Goal: Task Accomplishment & Management: Manage account settings

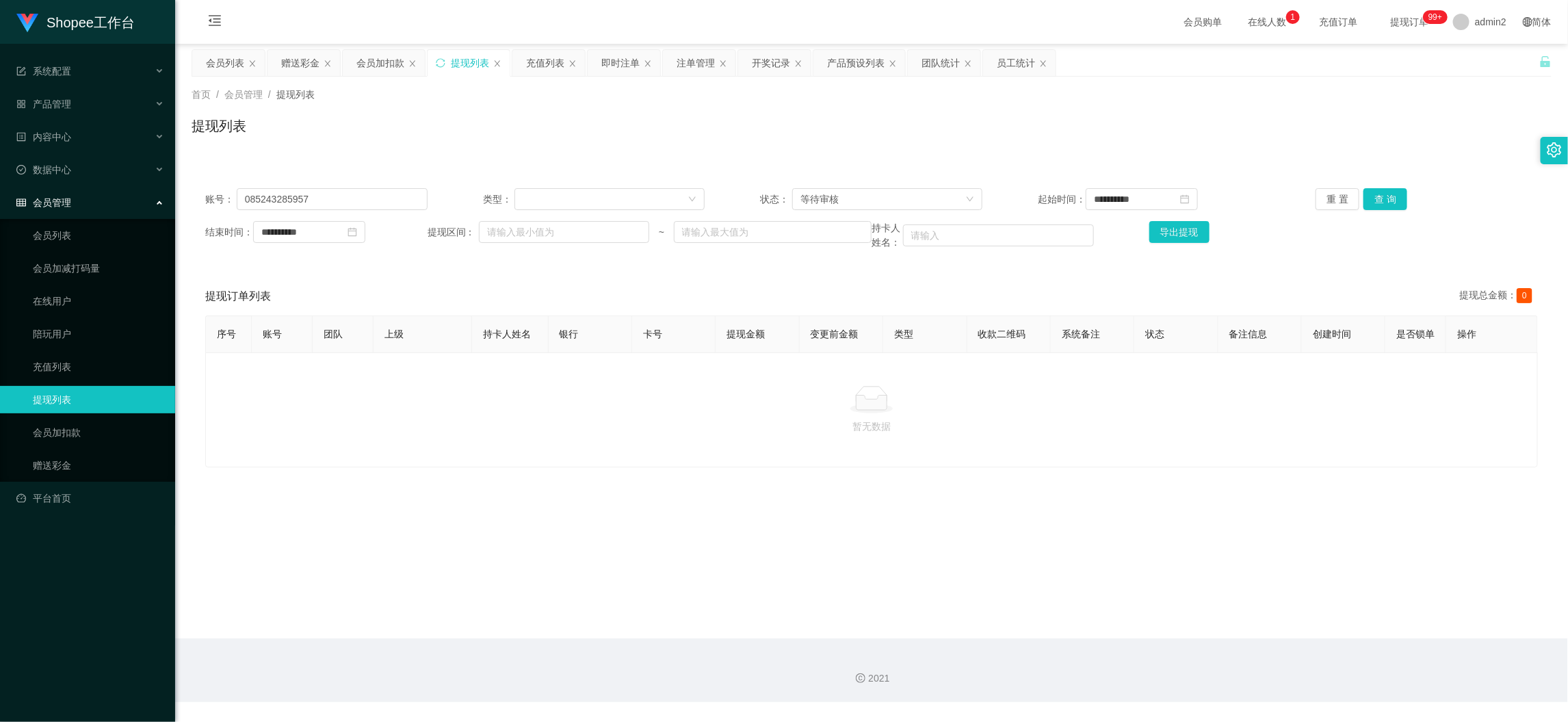
drag, startPoint x: 465, startPoint y: 61, endPoint x: 453, endPoint y: 81, distance: 23.3
click at [469, 62] on div "提现列表" at bounding box center [470, 63] width 39 height 26
click at [369, 195] on input "085243285957" at bounding box center [332, 199] width 191 height 22
click at [921, 192] on div "等待审核" at bounding box center [883, 199] width 165 height 21
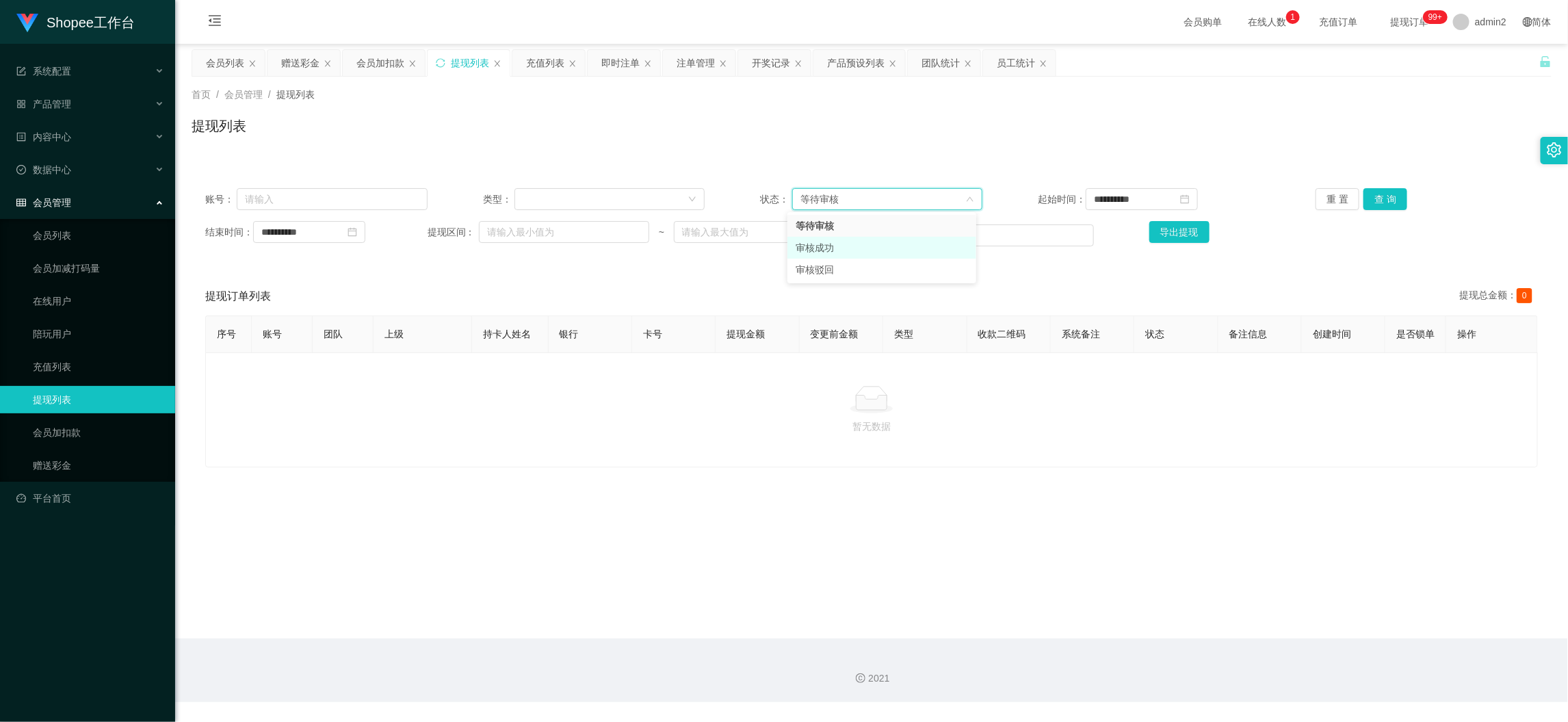
click at [819, 246] on li "审核成功" at bounding box center [881, 248] width 189 height 22
click at [1371, 194] on button "查 询" at bounding box center [1386, 199] width 44 height 22
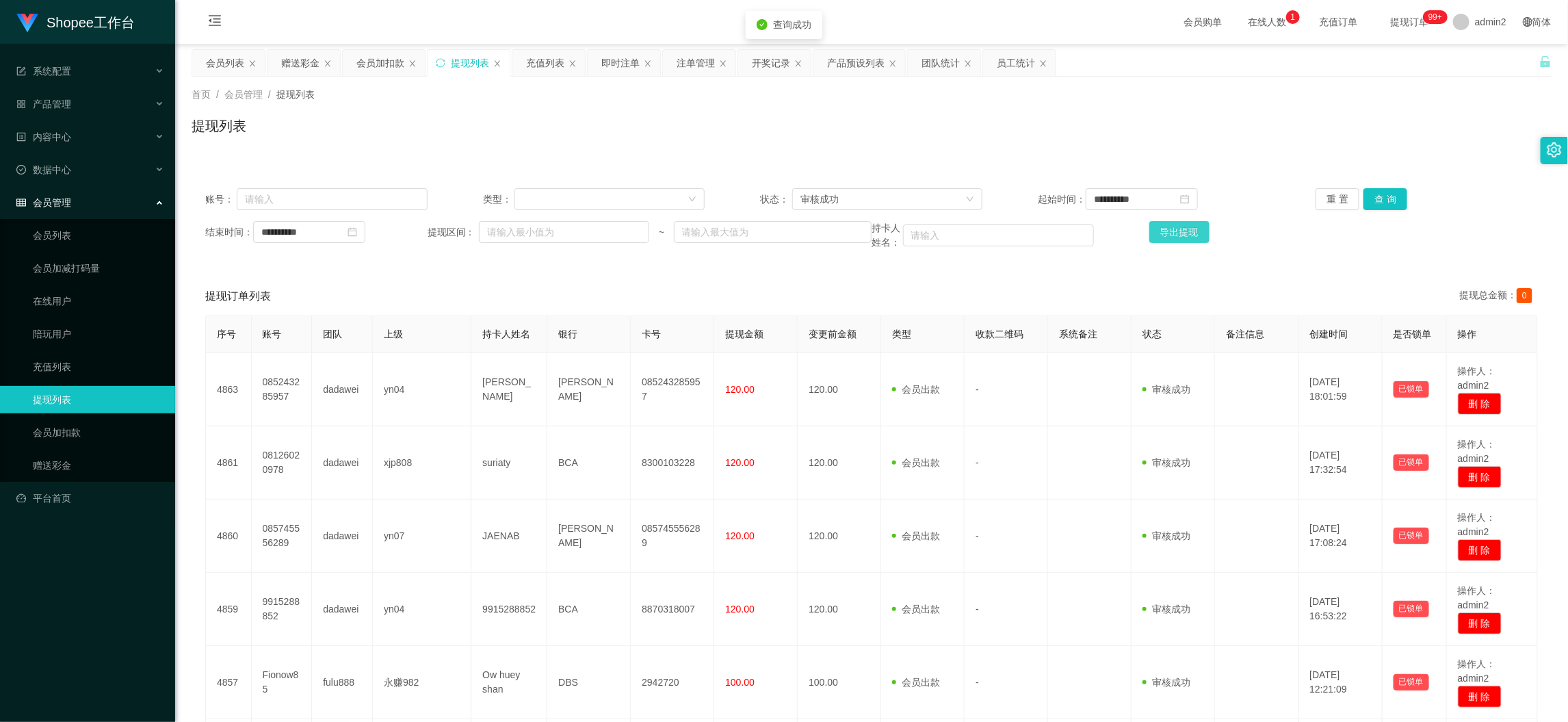
click at [1163, 229] on button "导出提现" at bounding box center [1179, 232] width 61 height 22
click at [967, 56] on div "团队统计" at bounding box center [943, 63] width 72 height 26
click at [945, 61] on div "团队统计" at bounding box center [941, 63] width 39 height 26
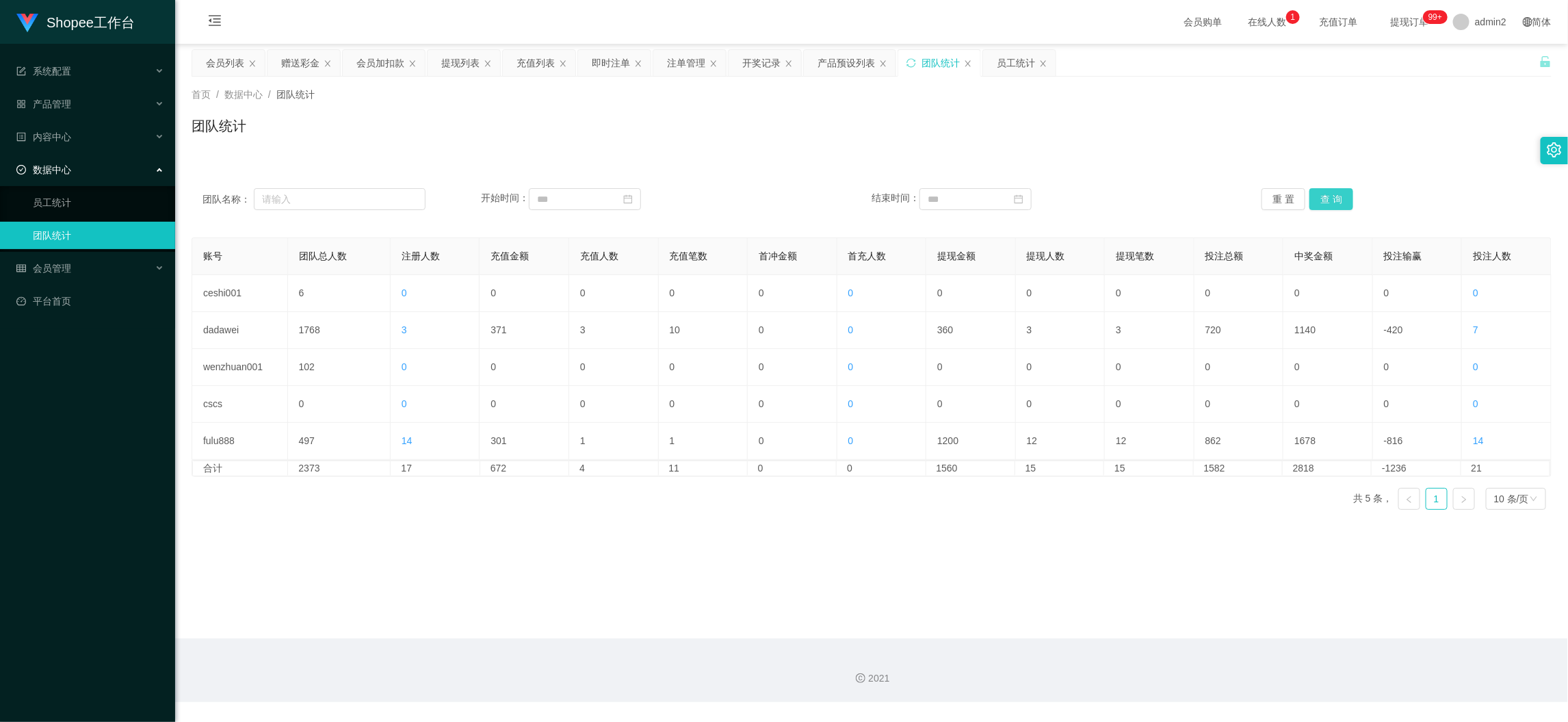
click at [1322, 193] on button "查 询" at bounding box center [1331, 199] width 44 height 22
click at [1322, 198] on button "查 询" at bounding box center [1331, 199] width 44 height 22
click at [1068, 519] on div "账号 团队总人数 注册人数 充值金额 充值人数 充值笔数 首冲金额 首充人数 提现金额 提现人数 提现笔数 投注总额 中奖金额 投注输赢 投注人数 ceshi…" at bounding box center [871, 379] width 1360 height 284
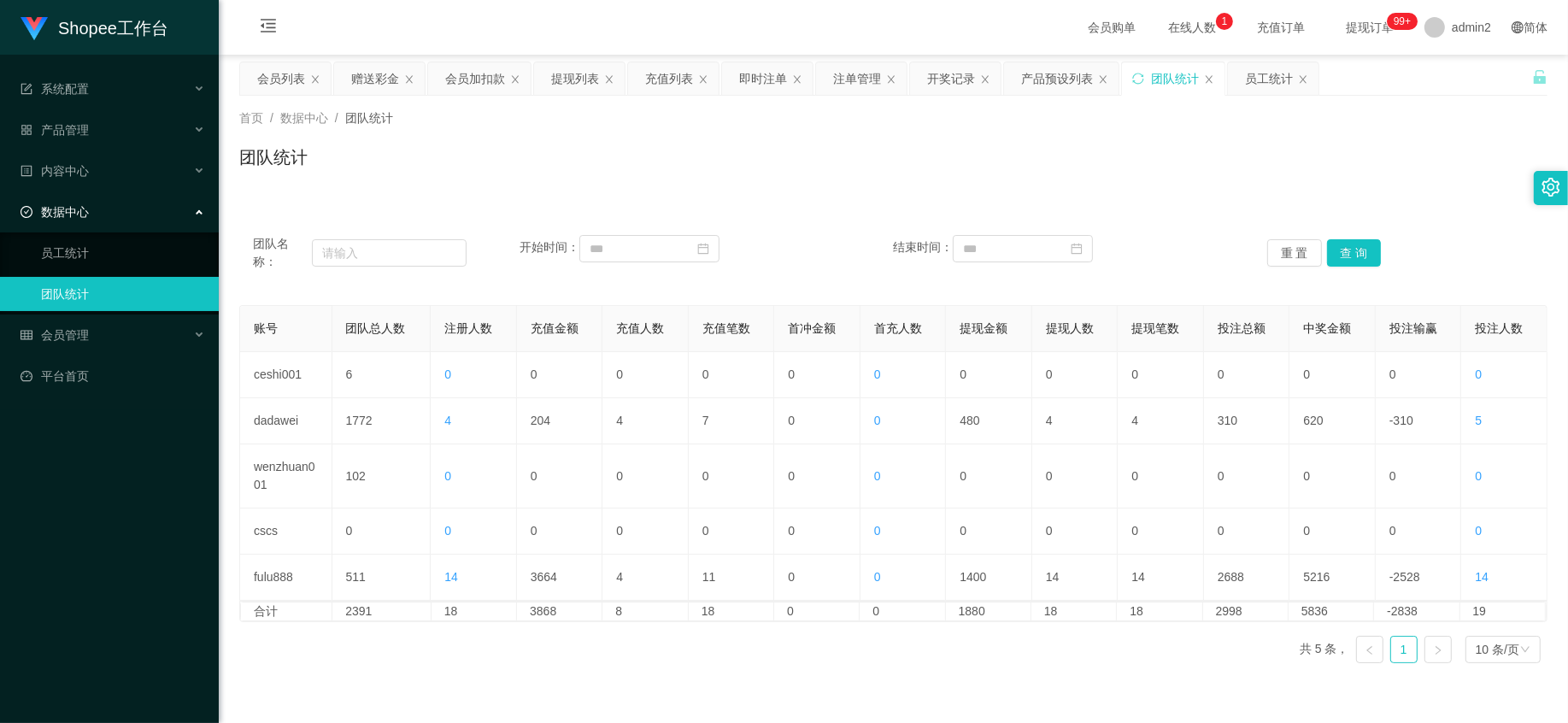
click at [977, 195] on div "首页 / 数据中心 / 团队统计 / 团队统计" at bounding box center [894, 146] width 1349 height 101
click at [107, 330] on div "会员管理" at bounding box center [109, 335] width 219 height 34
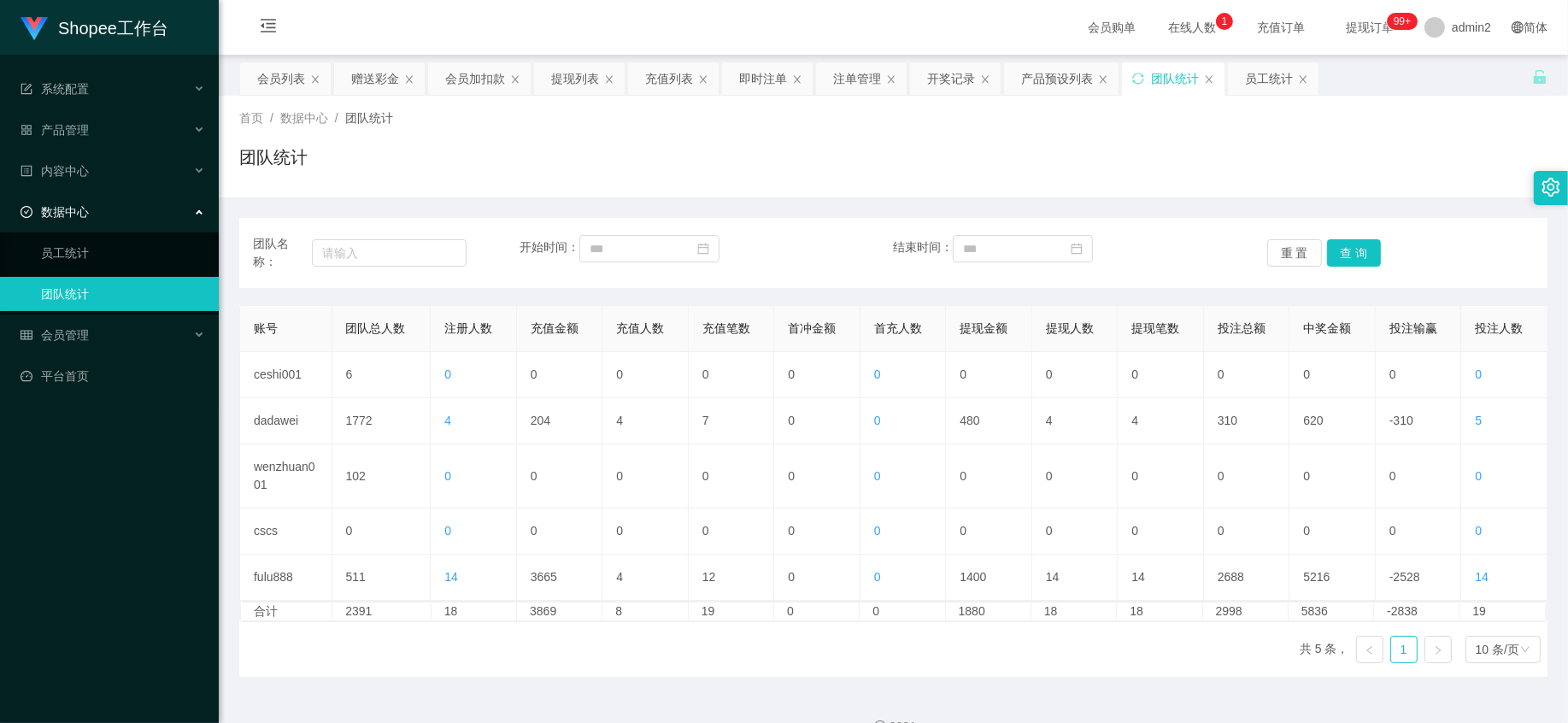
click at [716, 149] on div "团队统计" at bounding box center [893, 164] width 1308 height 40
click at [1451, 32] on span "admin2" at bounding box center [1471, 28] width 40 height 55
click at [1453, 71] on div "会员列表 赠送彩金 会员加扣款 提现列表 充值列表 即时注单 注单管理 开奖记录 产品预设列表 团队统计 员工统计" at bounding box center [885, 91] width 1292 height 59
click at [1454, 28] on span "admin2" at bounding box center [1471, 28] width 40 height 55
click at [1456, 69] on span "退出登录" at bounding box center [1447, 75] width 48 height 14
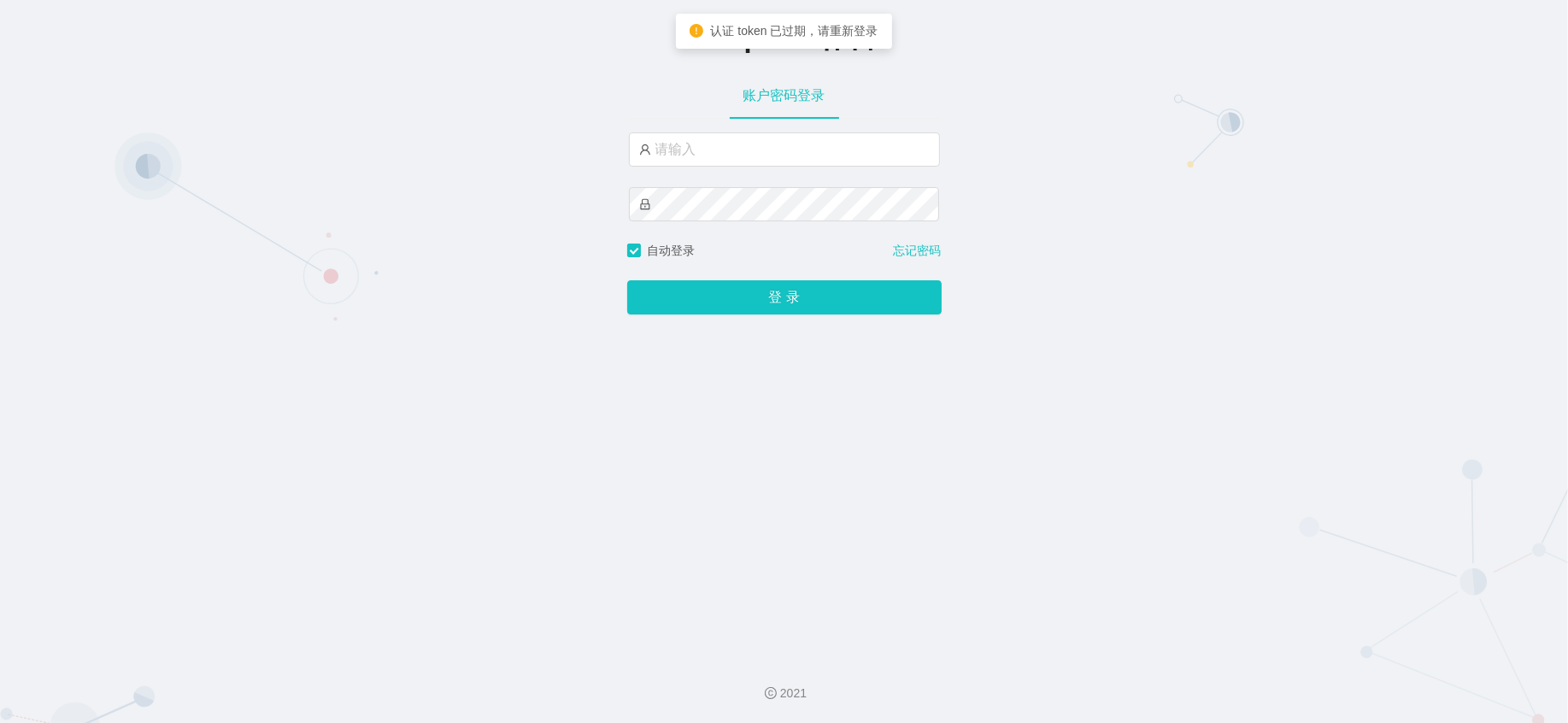
click at [1316, 437] on div "Shopee工作台 账户密码登录 自动登录 忘记密码 登 录" at bounding box center [784, 322] width 1568 height 644
drag, startPoint x: 1378, startPoint y: 692, endPoint x: 1415, endPoint y: 706, distance: 39.6
click at [1384, 695] on div "2021" at bounding box center [784, 693] width 1541 height 18
drag, startPoint x: 1218, startPoint y: 401, endPoint x: 1210, endPoint y: 357, distance: 44.7
click at [1222, 392] on div "Shopee工作台 账户密码登录 自动登录 忘记密码 登 录" at bounding box center [784, 322] width 1568 height 644
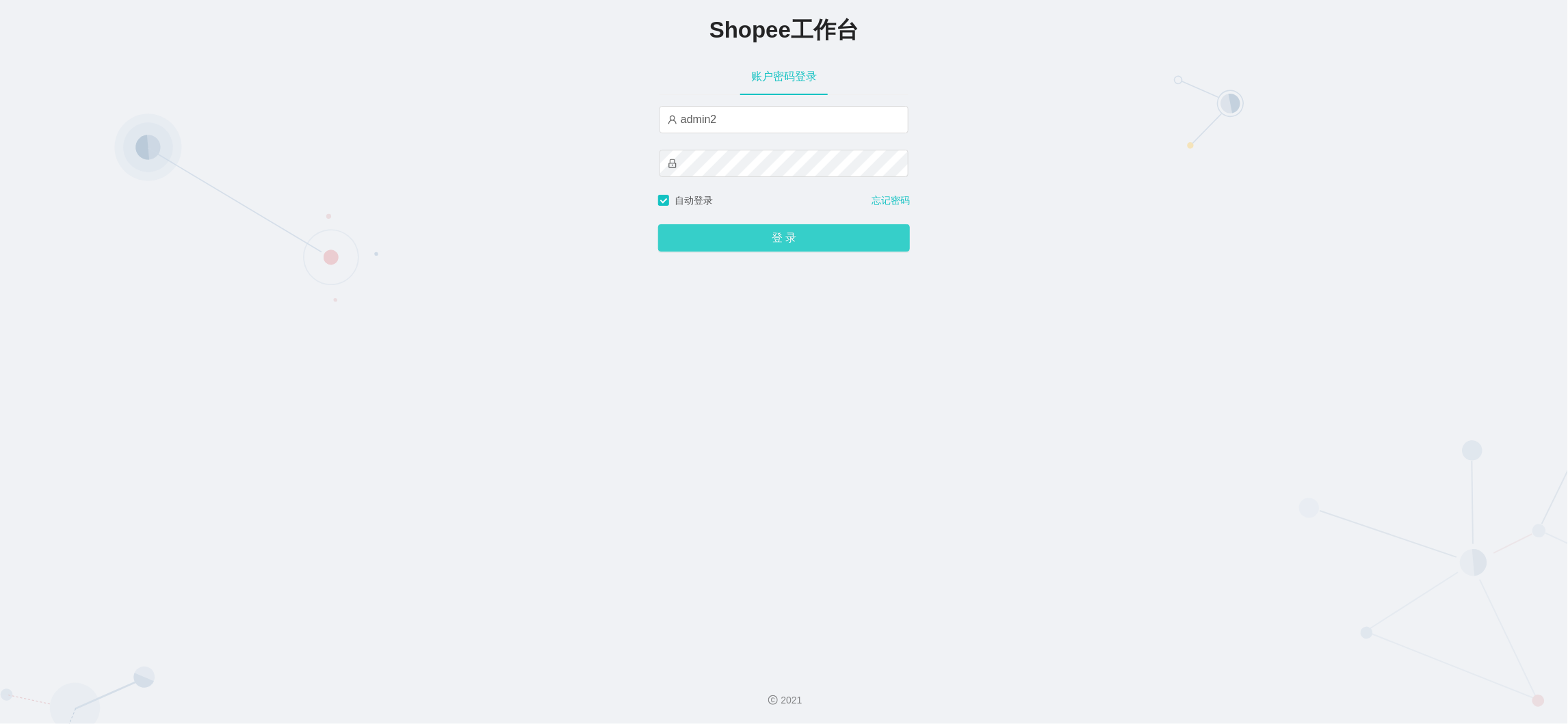
click at [771, 245] on button "登 录" at bounding box center [784, 238] width 252 height 28
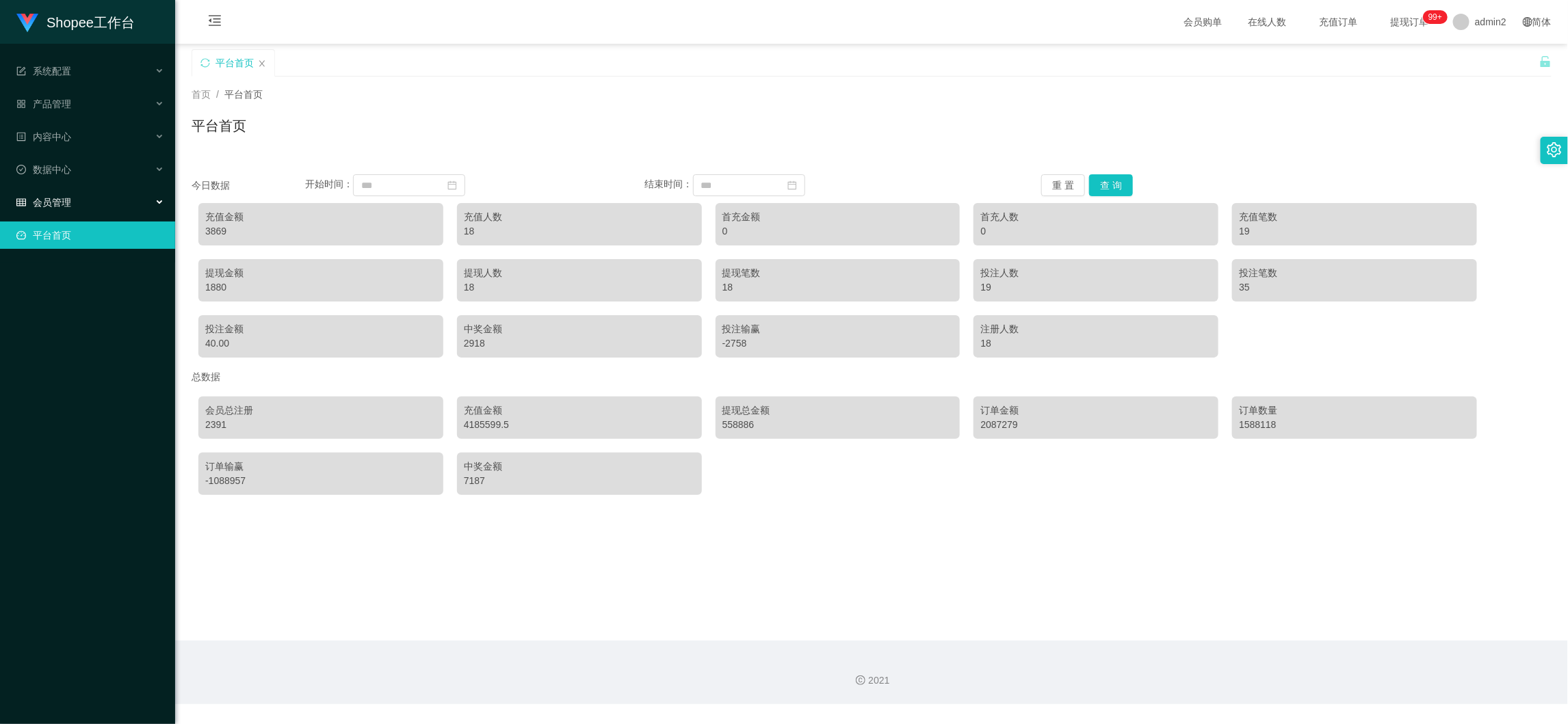
click at [78, 209] on div "会员管理" at bounding box center [87, 202] width 175 height 28
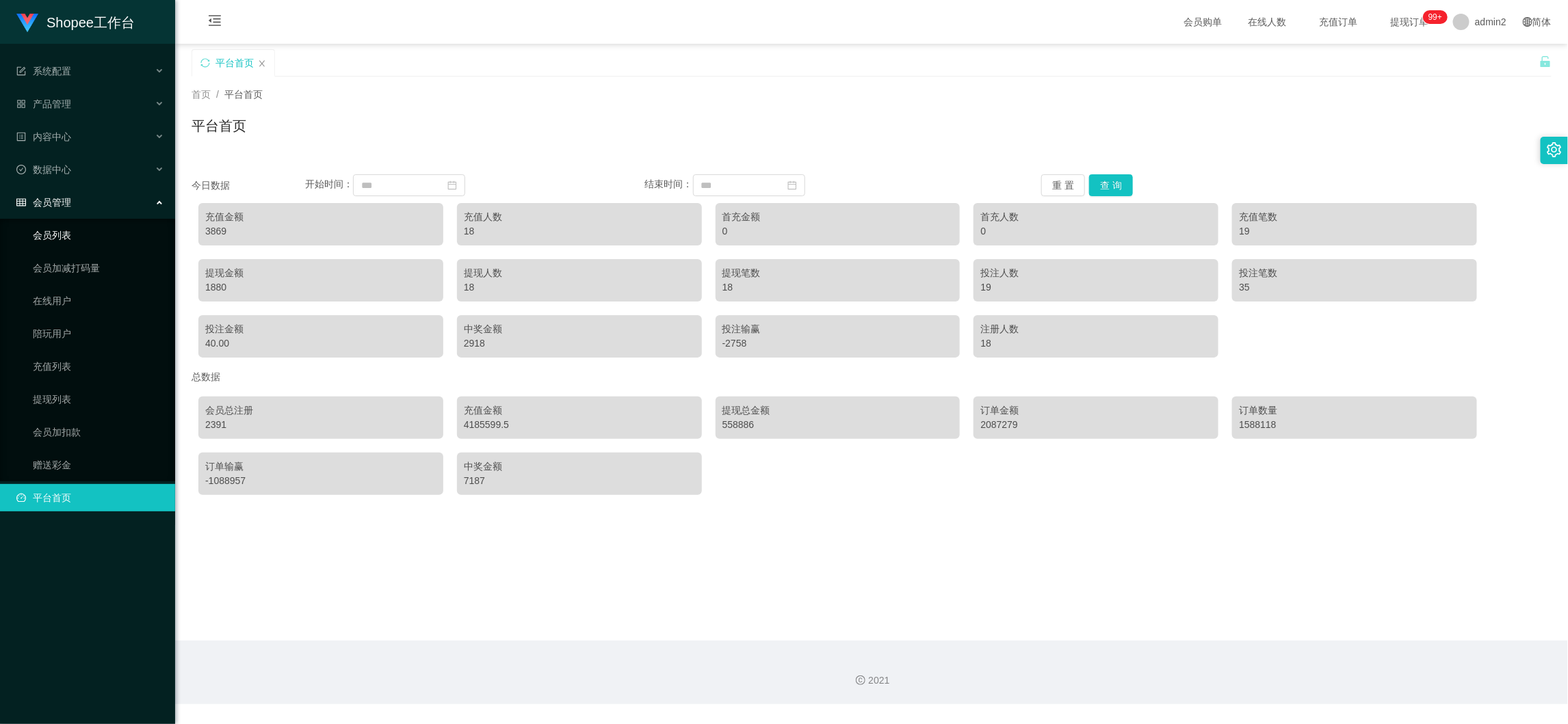
click at [78, 247] on link "会员列表" at bounding box center [98, 235] width 131 height 28
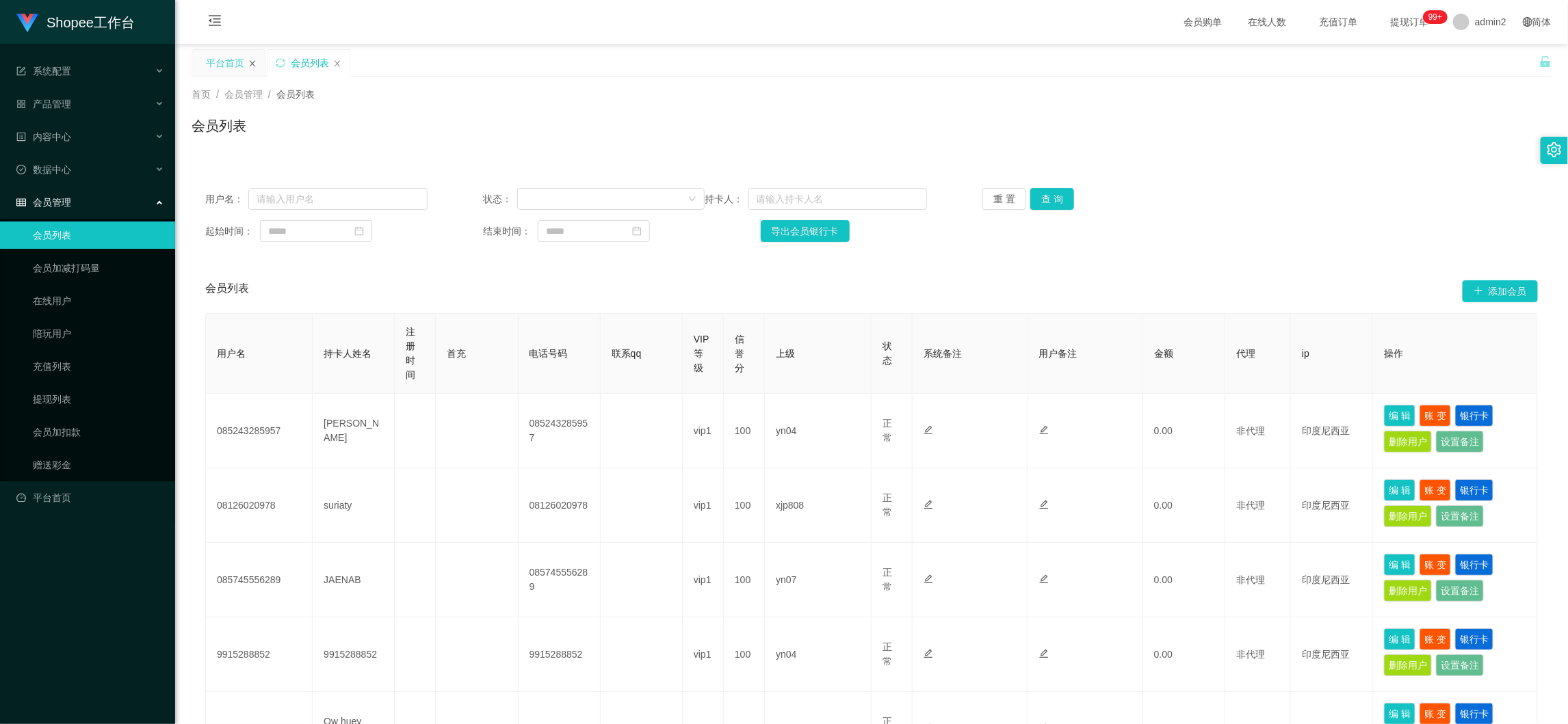
click at [250, 63] on icon "图标: close" at bounding box center [253, 64] width 8 height 8
click at [56, 468] on link "赠送彩金" at bounding box center [98, 465] width 131 height 28
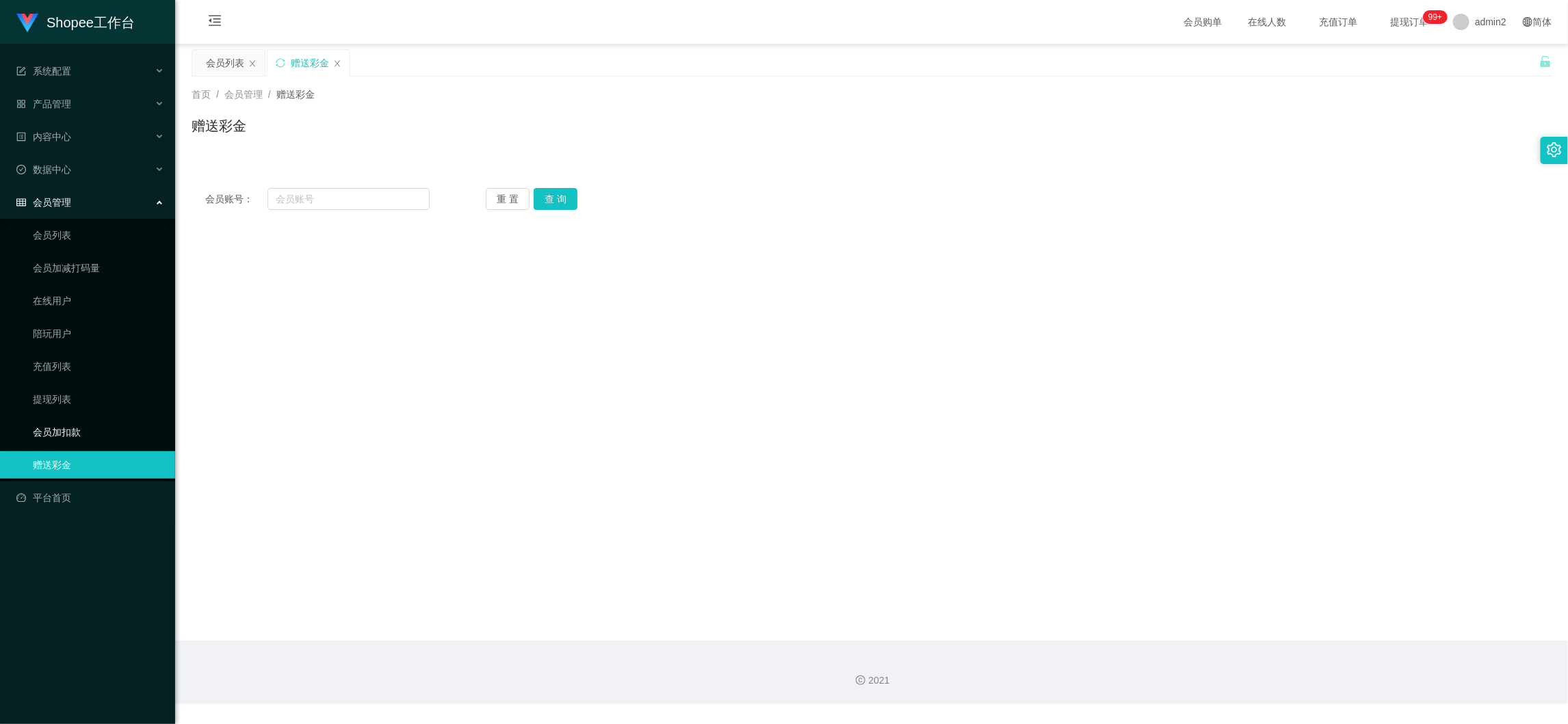
click at [62, 428] on link "会员加扣款" at bounding box center [98, 432] width 131 height 28
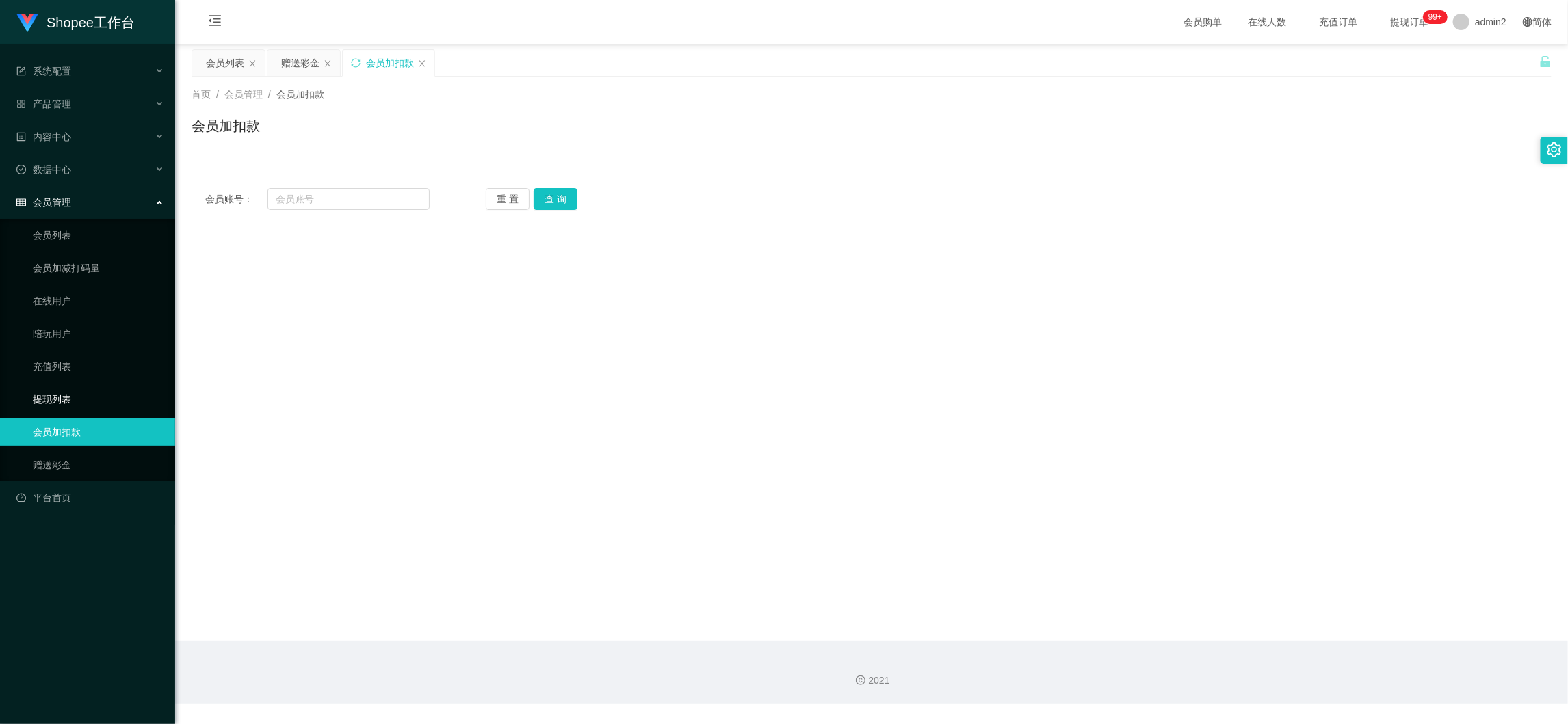
click at [63, 389] on link "提现列表" at bounding box center [98, 399] width 131 height 28
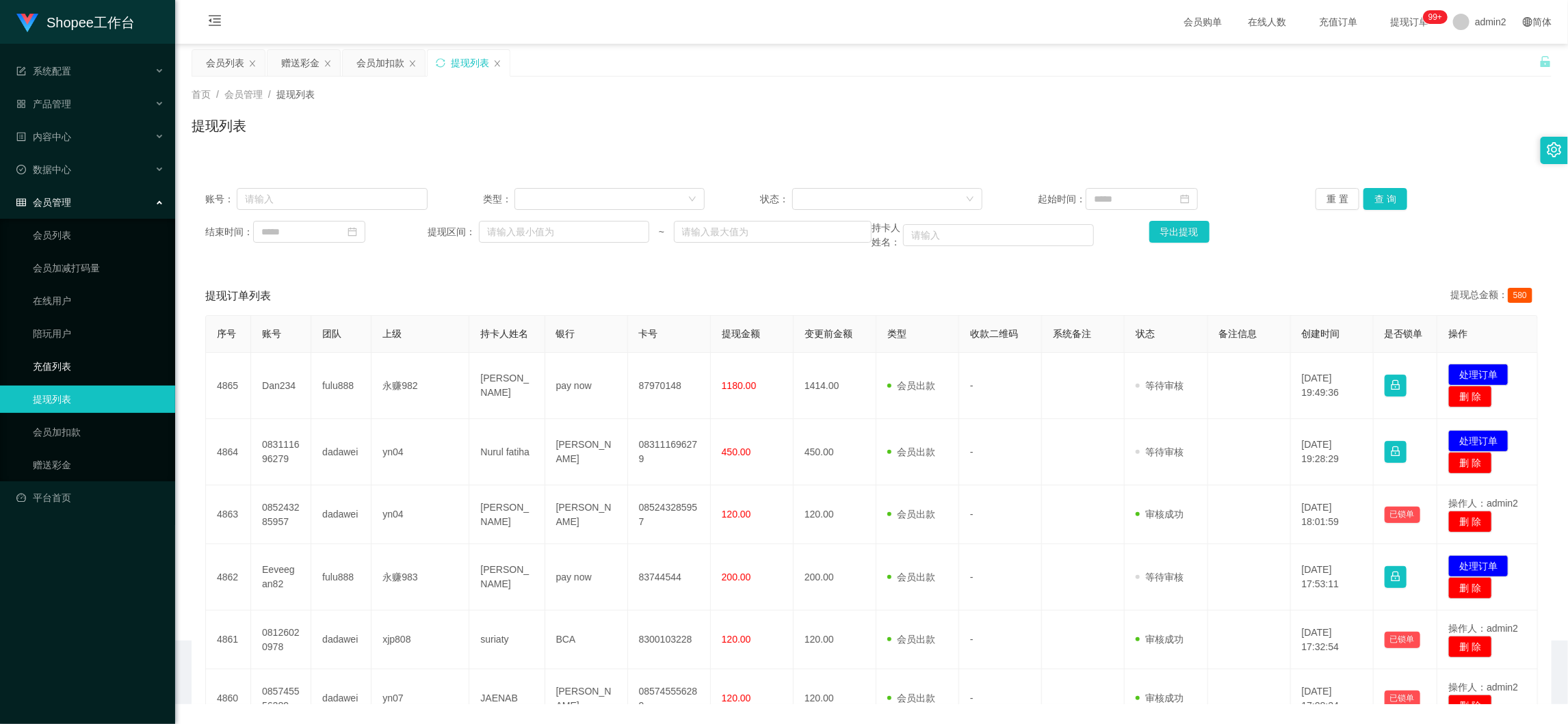
click at [64, 358] on link "充值列表" at bounding box center [98, 366] width 131 height 28
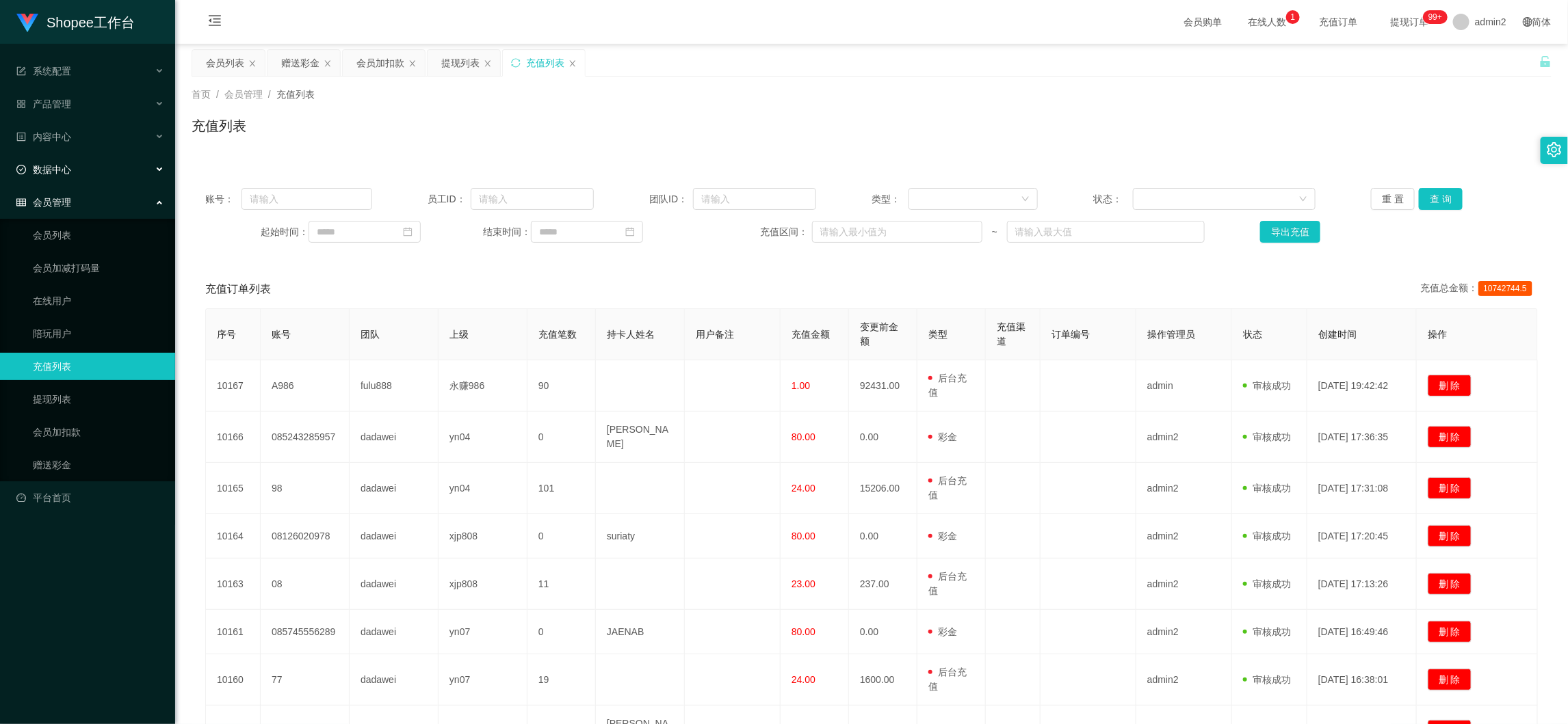
click at [53, 159] on div "数据中心" at bounding box center [87, 170] width 175 height 28
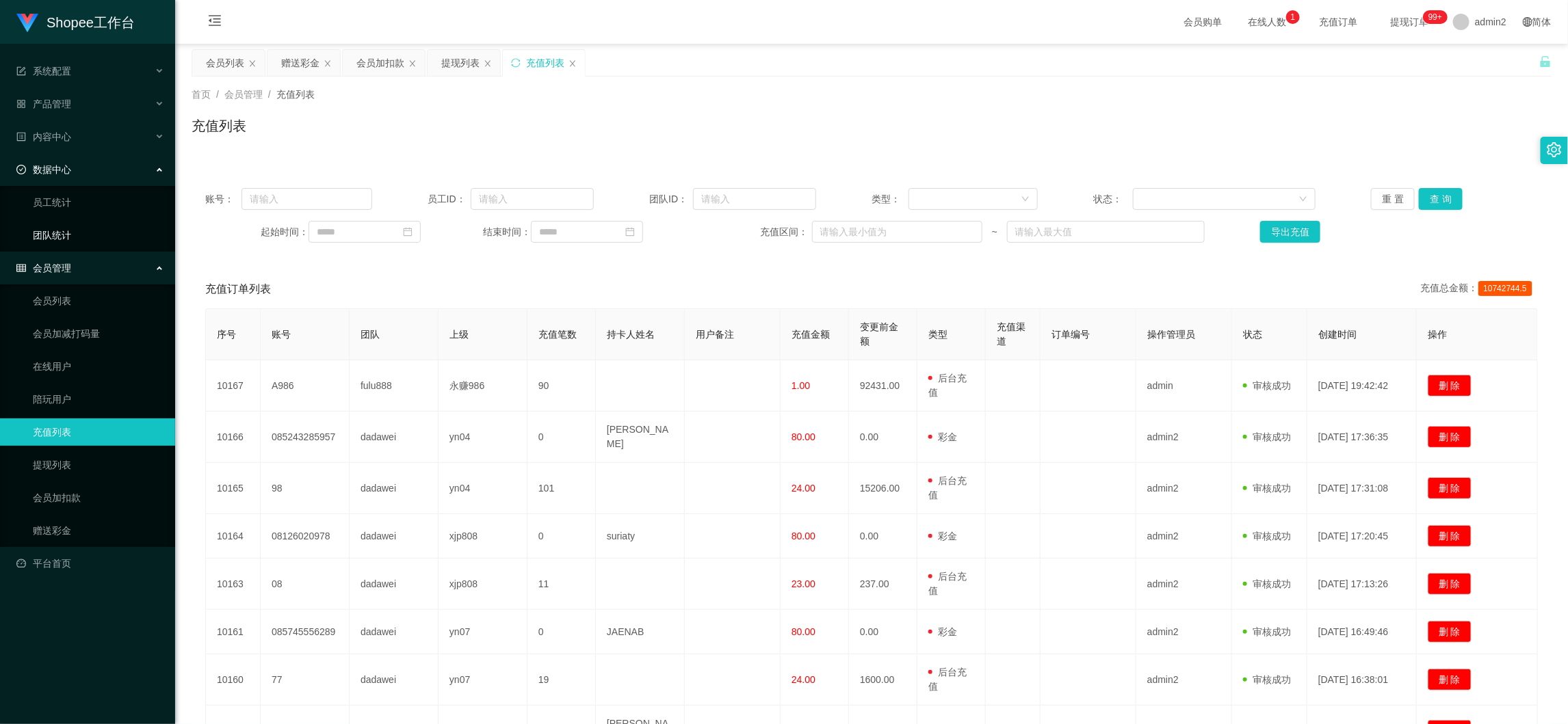
click at [63, 234] on link "团队统计" at bounding box center [98, 235] width 131 height 28
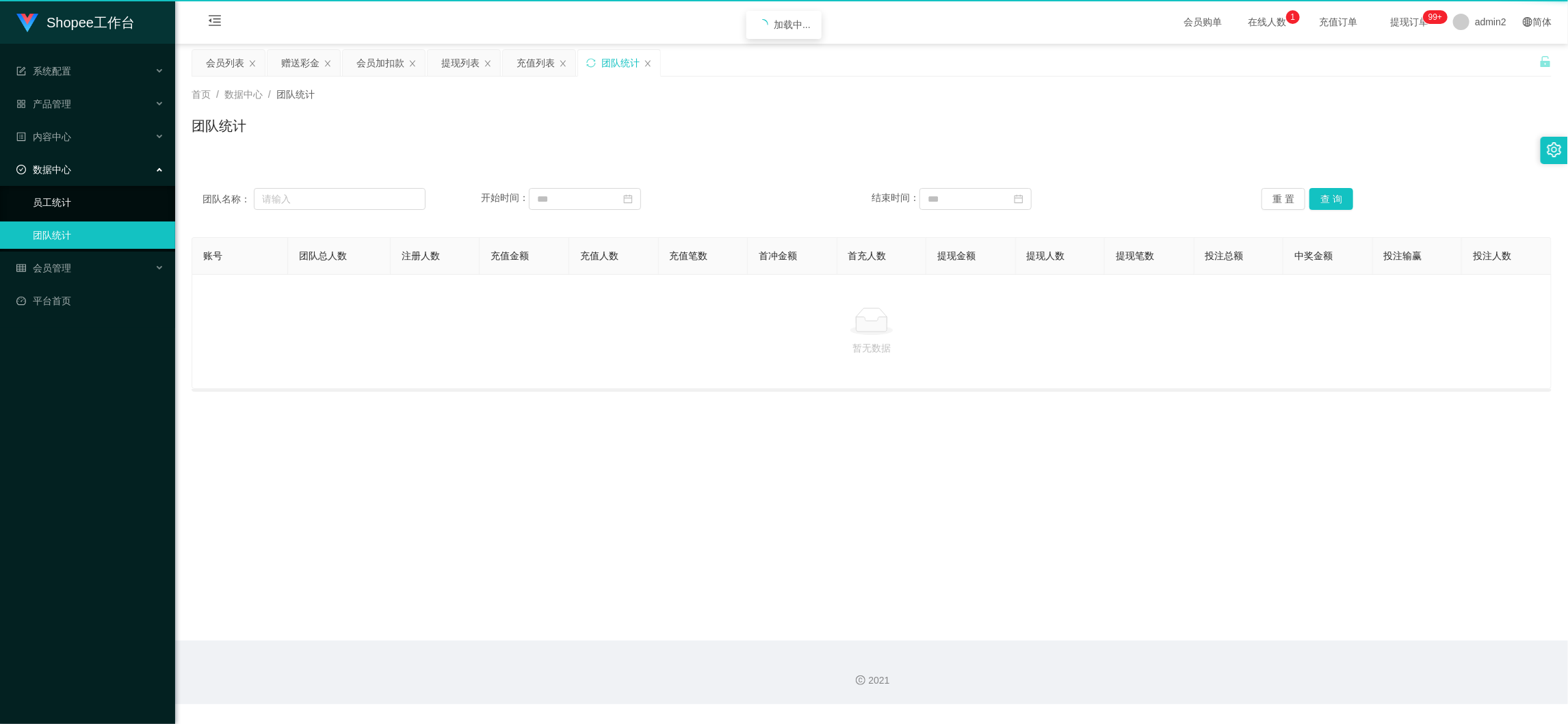
click at [63, 195] on link "员工统计" at bounding box center [98, 202] width 131 height 28
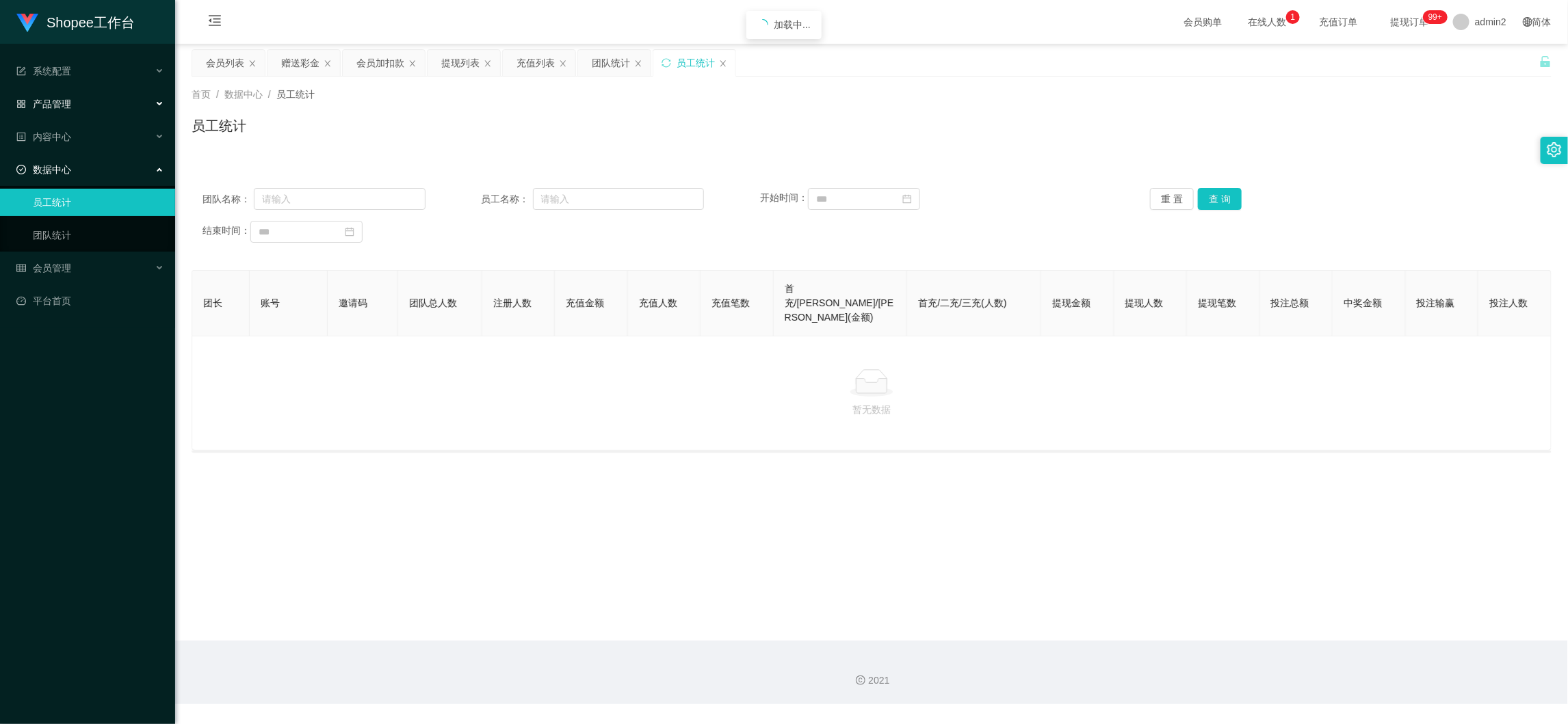
click at [65, 107] on span "产品管理" at bounding box center [44, 104] width 55 height 11
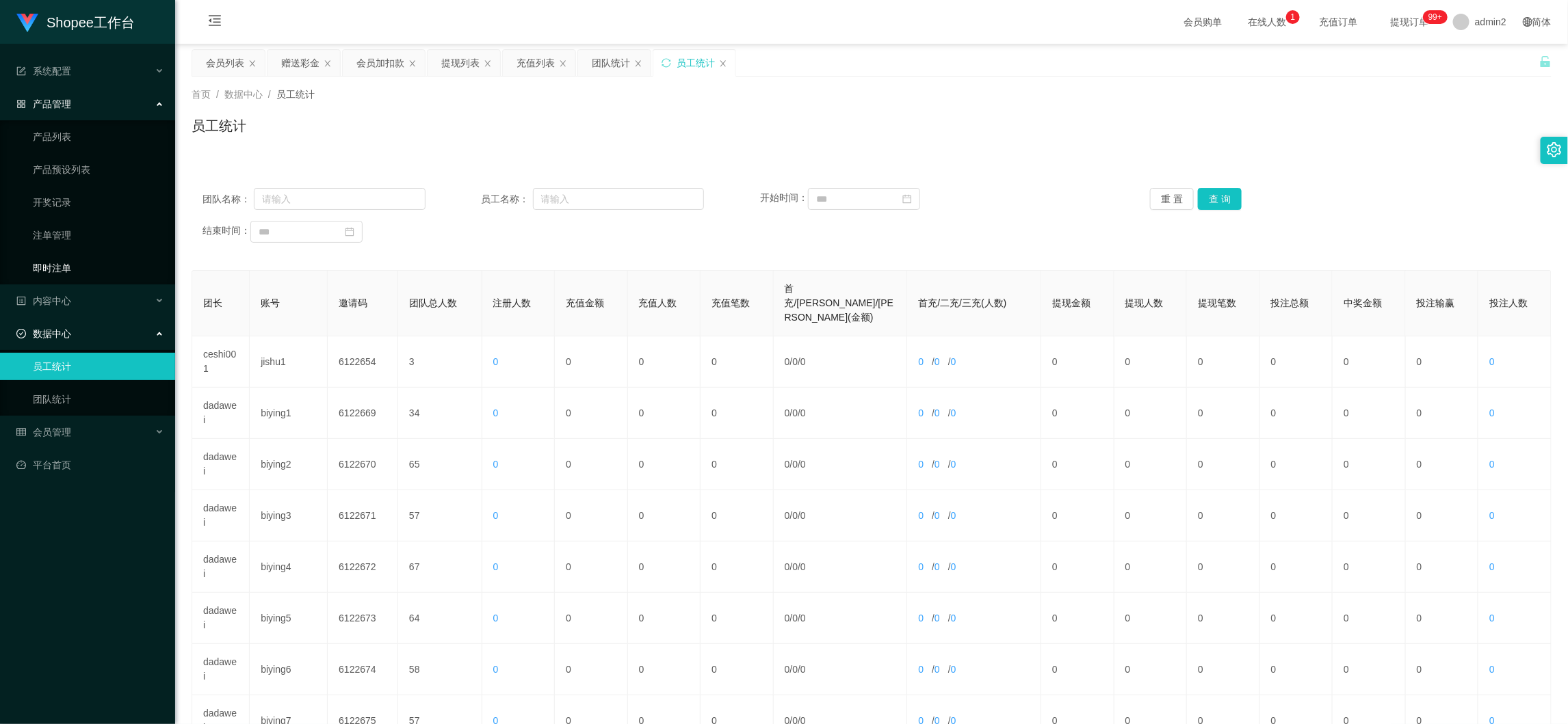
click at [68, 267] on link "即时注单" at bounding box center [98, 268] width 131 height 28
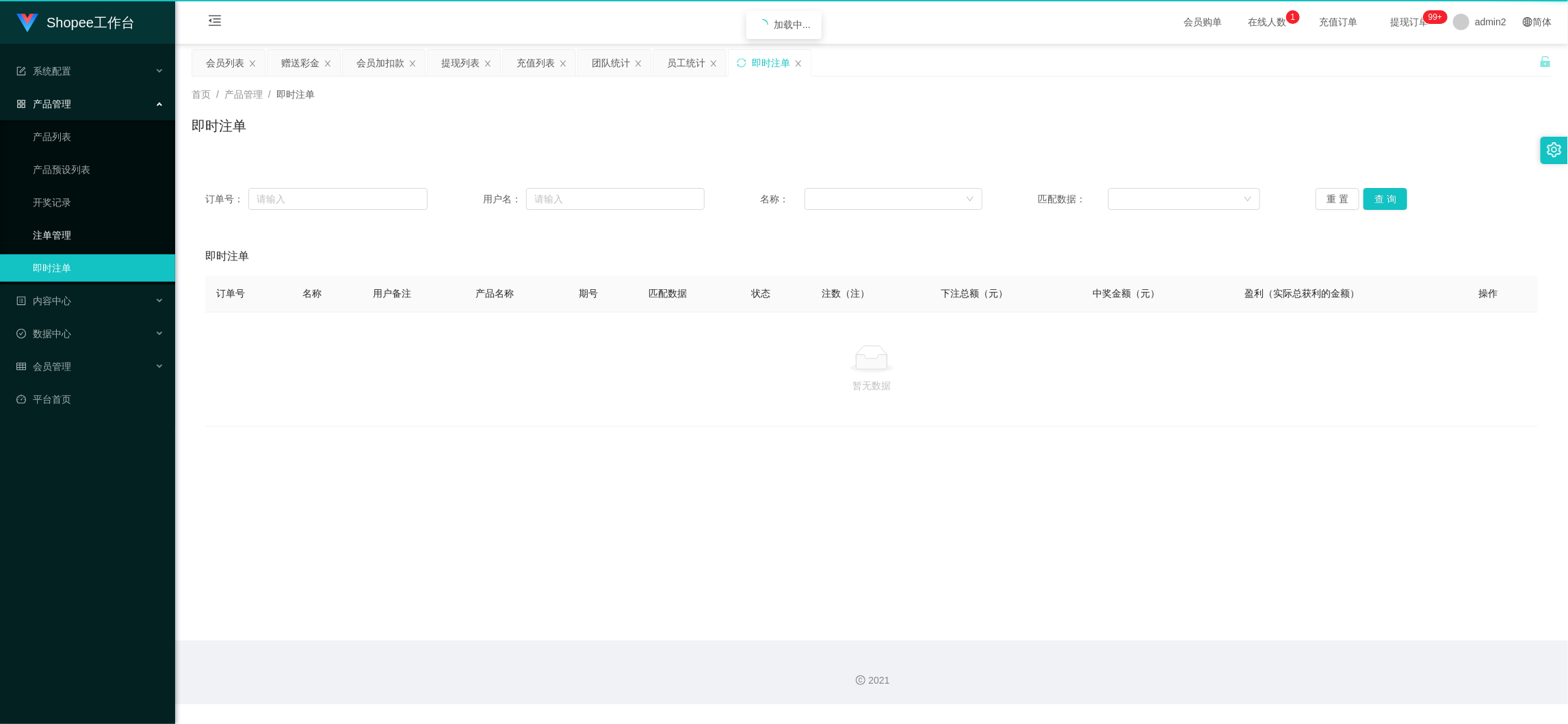
click at [64, 234] on link "注单管理" at bounding box center [98, 235] width 131 height 28
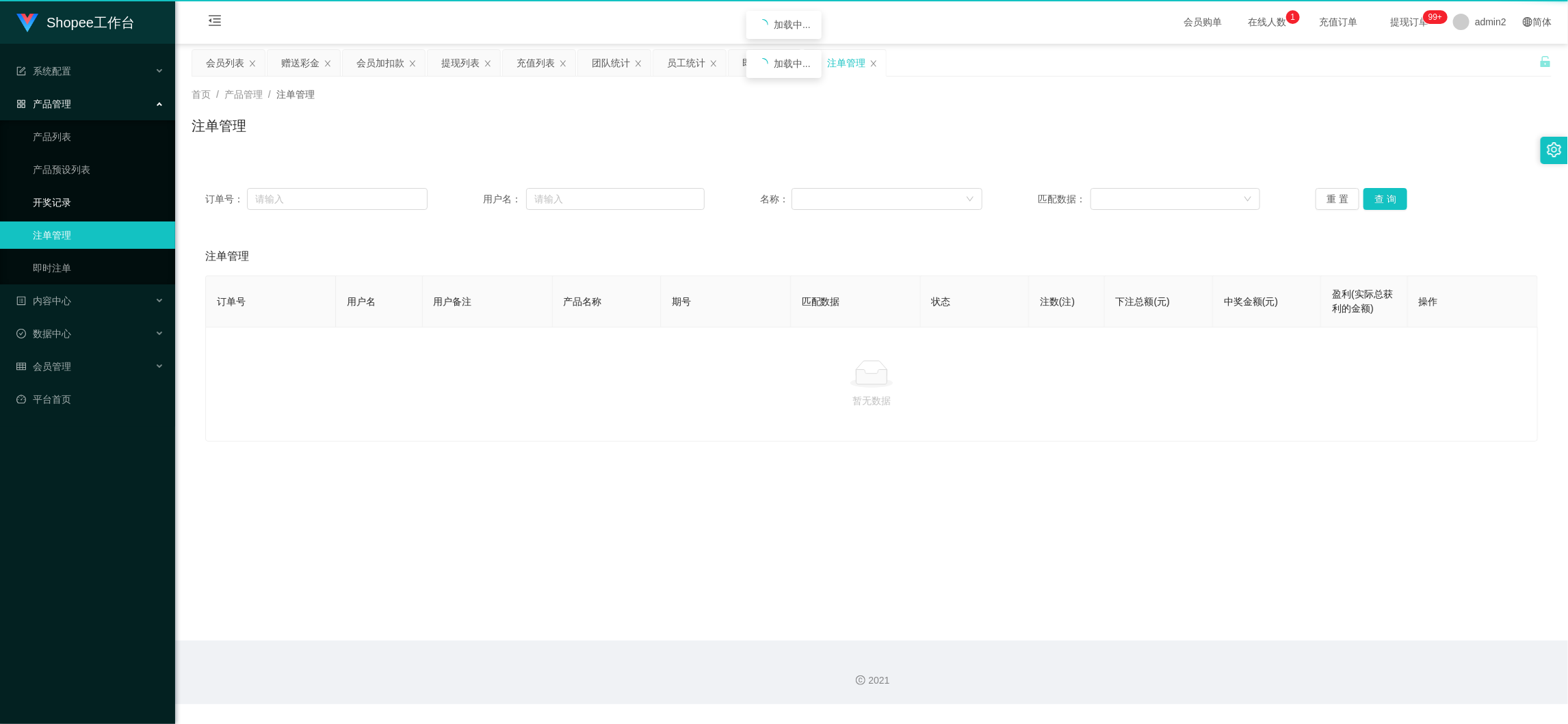
click at [61, 192] on link "开奖记录" at bounding box center [98, 202] width 131 height 28
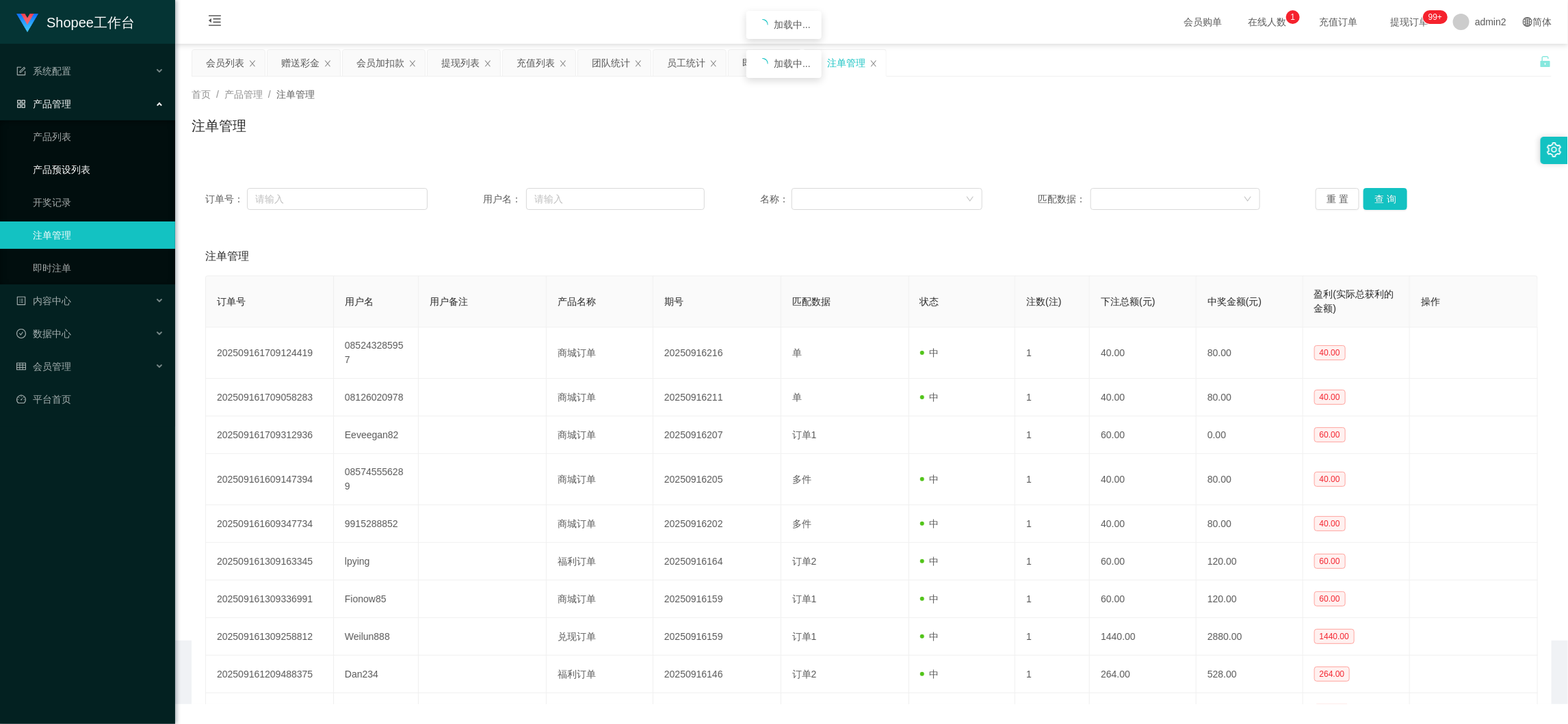
click at [72, 166] on link "产品预设列表" at bounding box center [98, 170] width 131 height 28
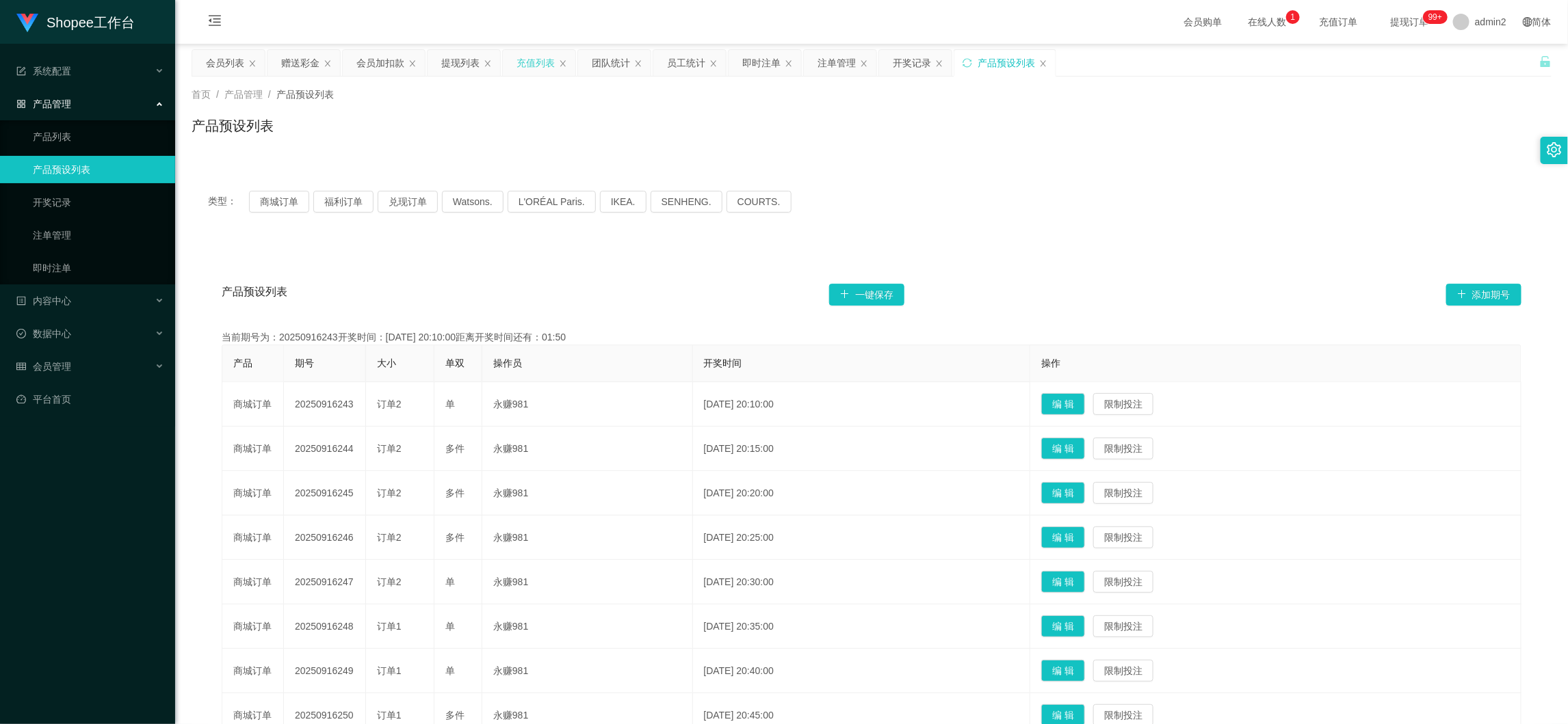
click at [534, 61] on div "充值列表" at bounding box center [536, 63] width 39 height 26
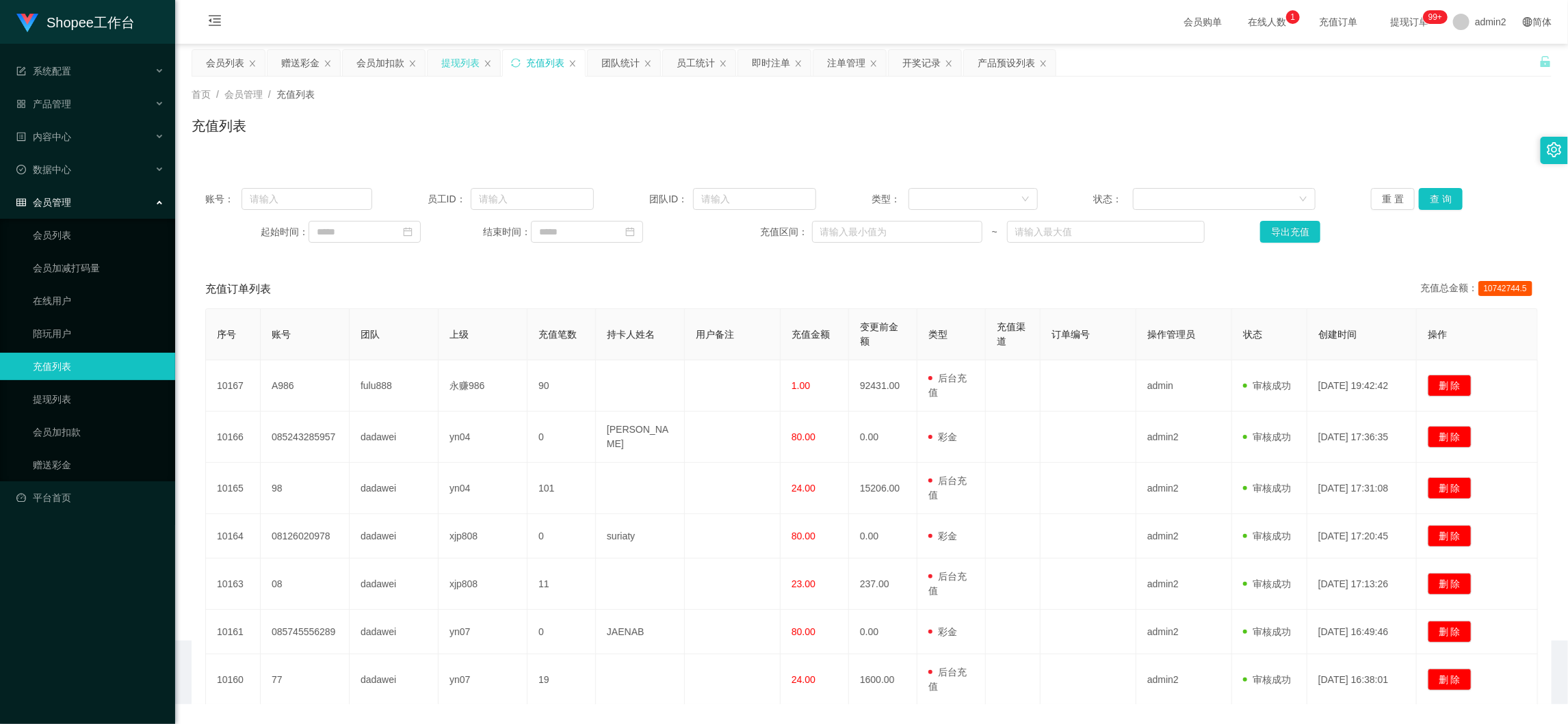
click at [447, 65] on div "提现列表" at bounding box center [460, 63] width 39 height 26
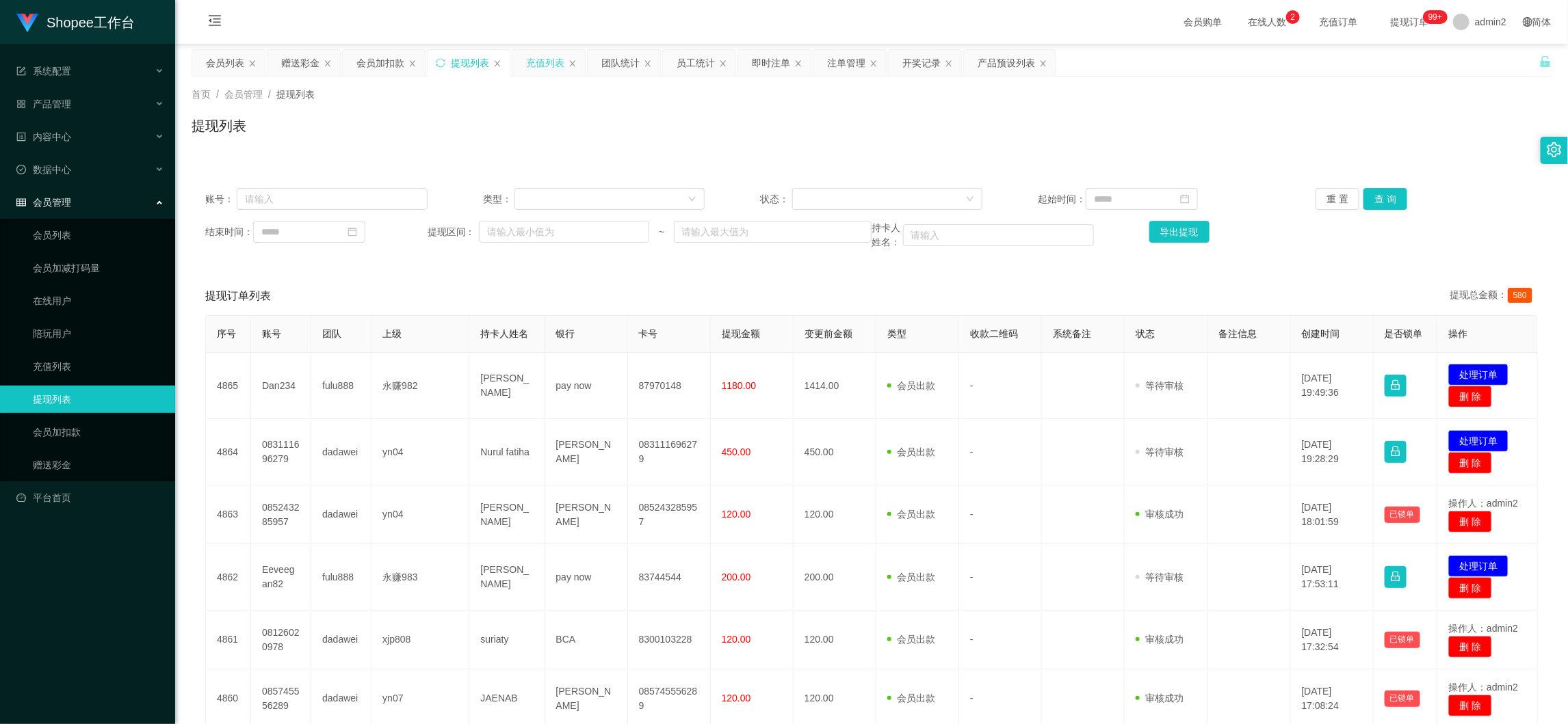
click at [543, 63] on div "充值列表" at bounding box center [546, 63] width 39 height 26
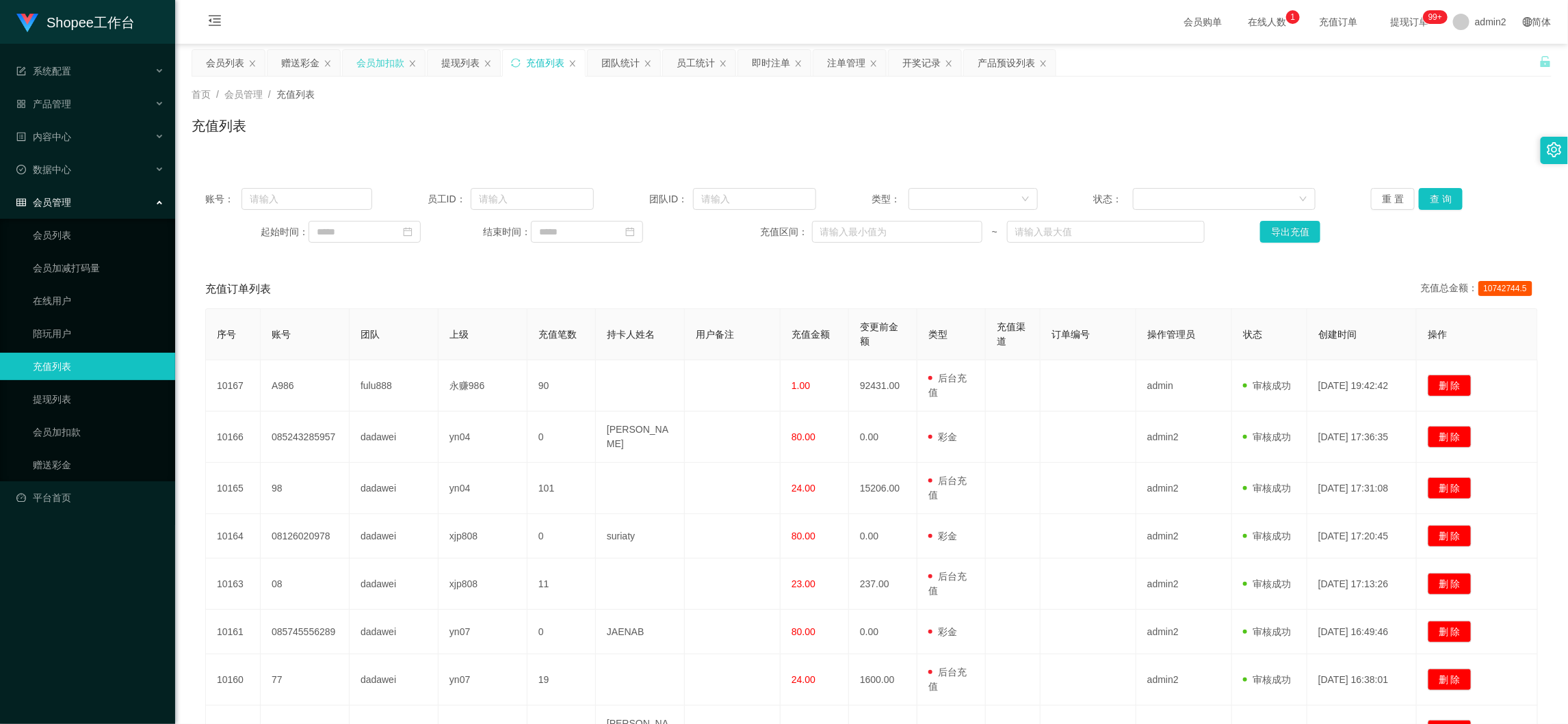
click at [394, 61] on div "会员加扣款" at bounding box center [380, 63] width 48 height 26
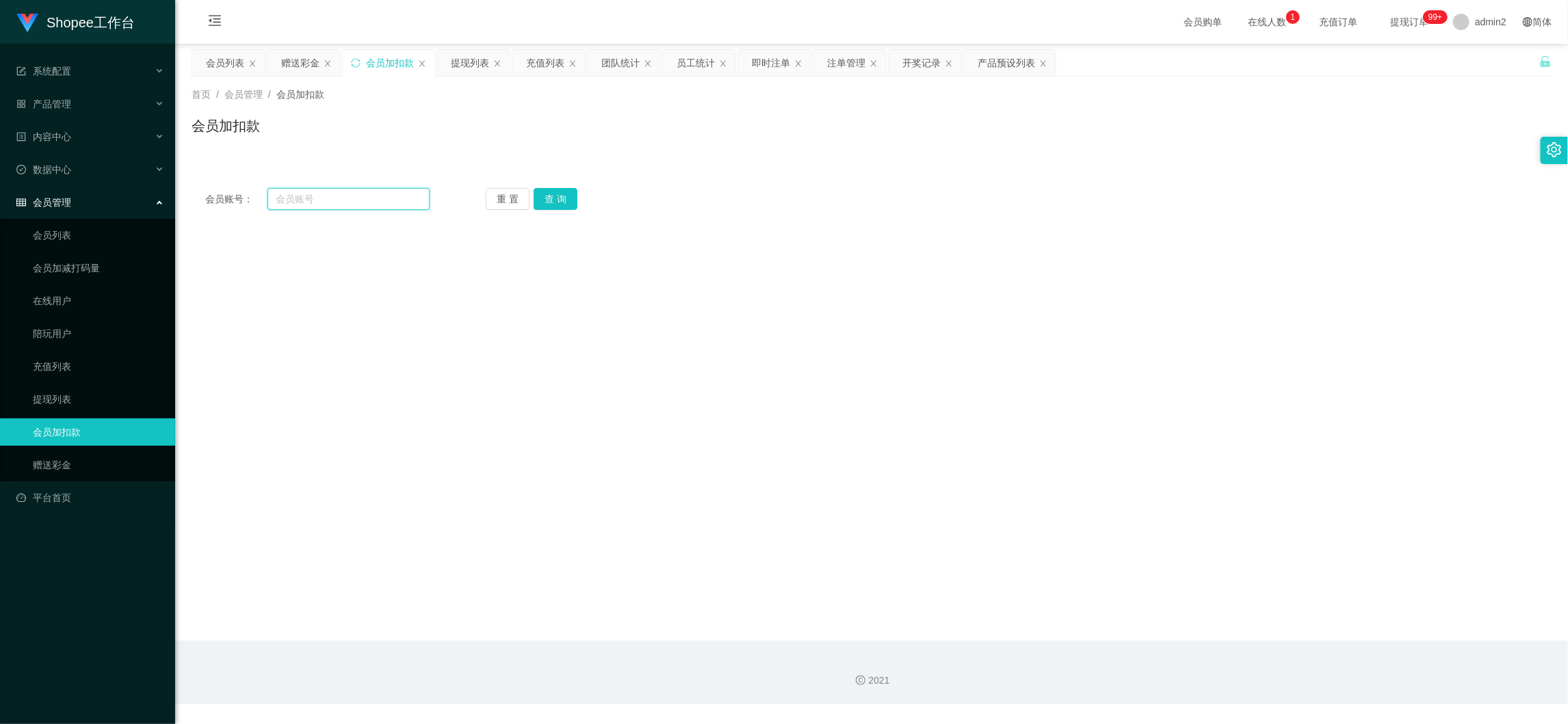
click at [369, 195] on input "text" at bounding box center [349, 199] width 162 height 22
drag, startPoint x: 369, startPoint y: 195, endPoint x: 493, endPoint y: 210, distance: 124.9
click at [374, 198] on input "text" at bounding box center [349, 199] width 162 height 22
paste input "A983"
type input "A983"
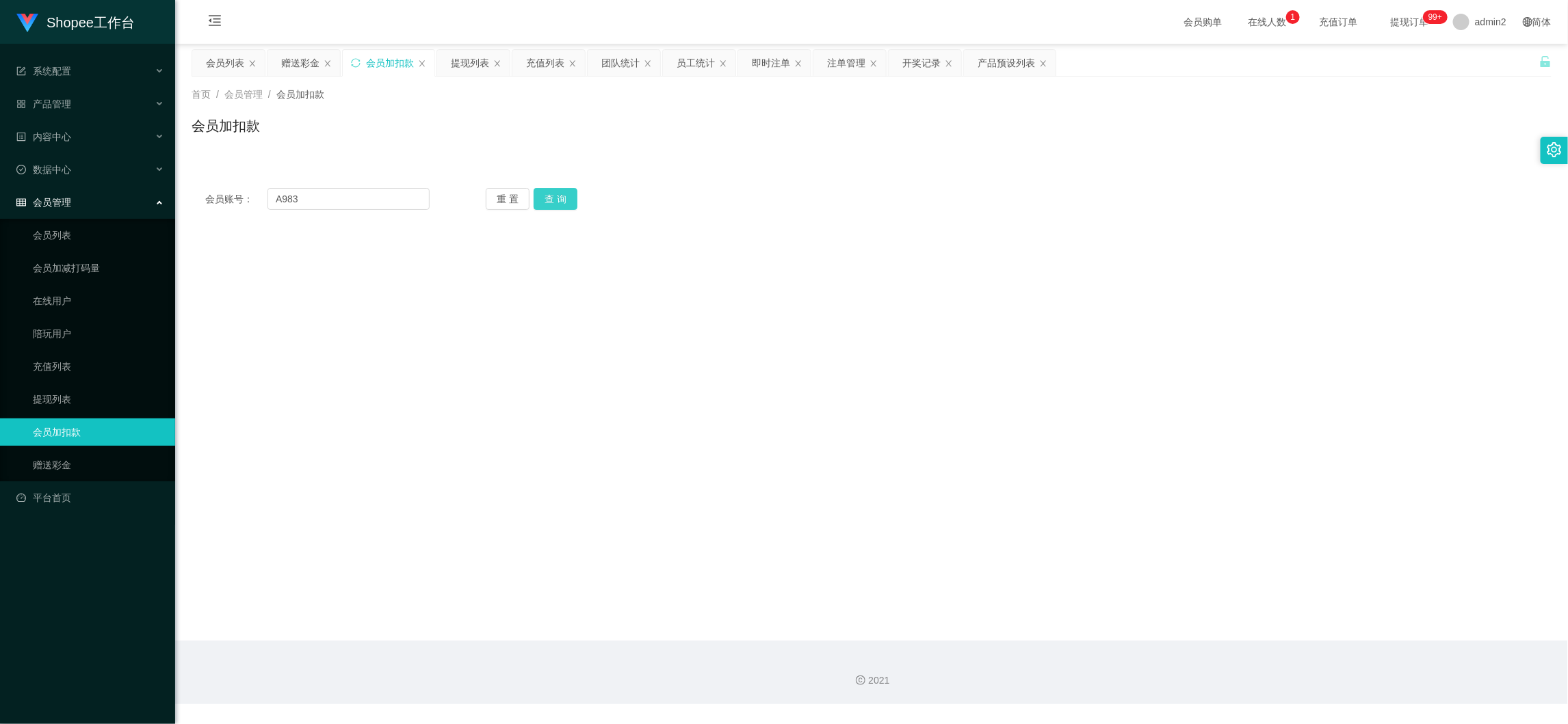
click at [559, 196] on button "查 询" at bounding box center [556, 199] width 44 height 22
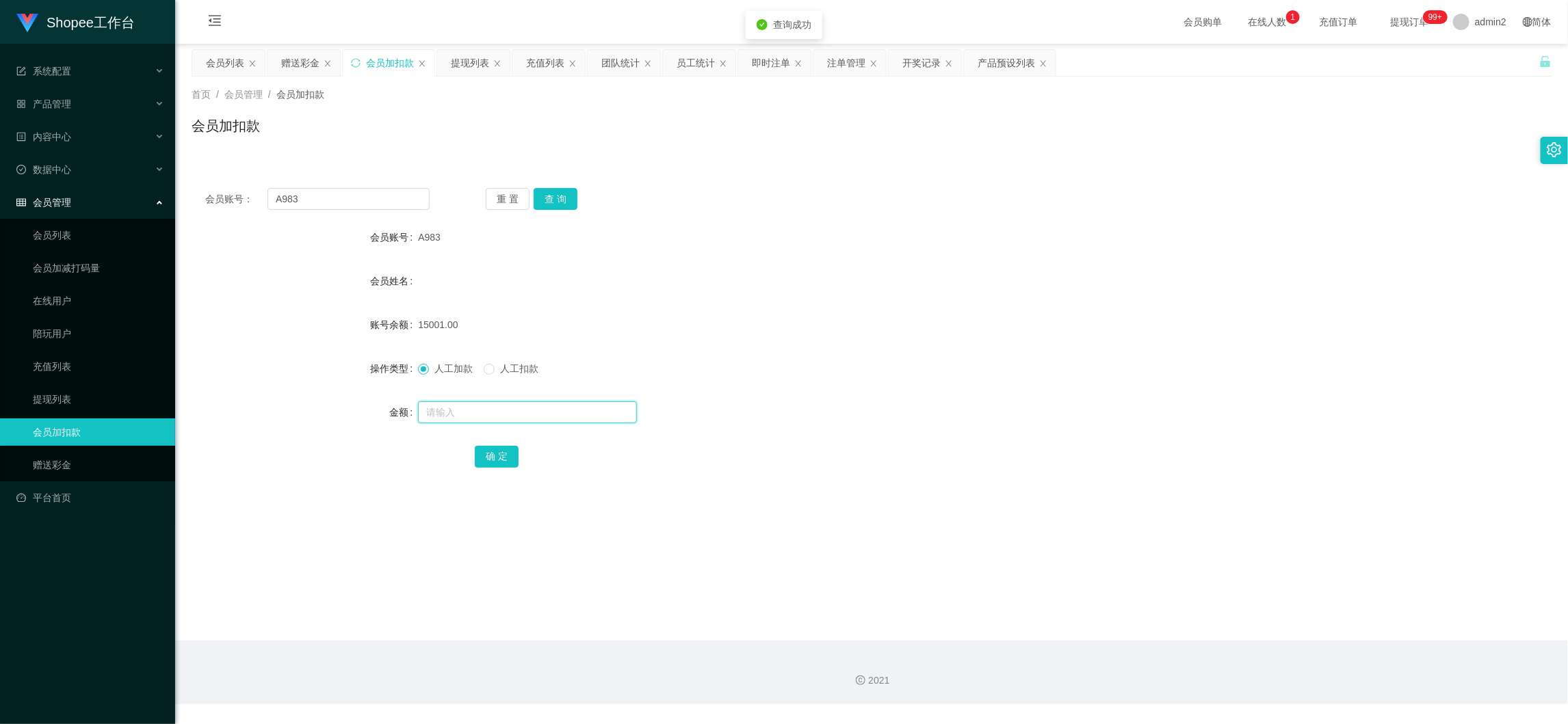
click at [582, 414] on input "text" at bounding box center [528, 413] width 219 height 22
type input "117"
click at [506, 454] on button "确 定" at bounding box center [497, 457] width 44 height 22
click at [361, 195] on input "A983" at bounding box center [349, 199] width 162 height 22
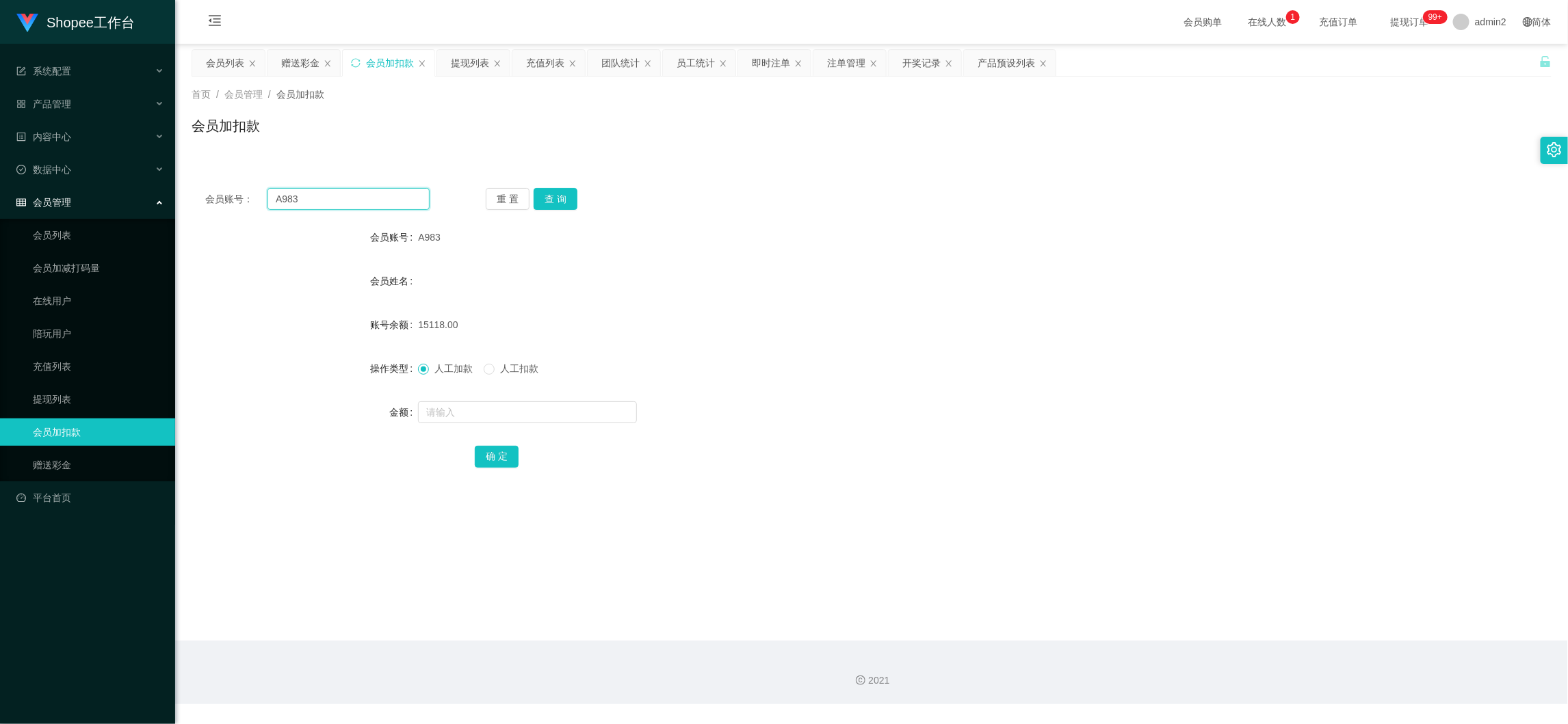
click at [361, 195] on input "A983" at bounding box center [349, 199] width 162 height 22
paste input "982"
type input "982"
click at [548, 195] on button "查 询" at bounding box center [556, 199] width 44 height 22
click at [590, 399] on div at bounding box center [815, 413] width 793 height 28
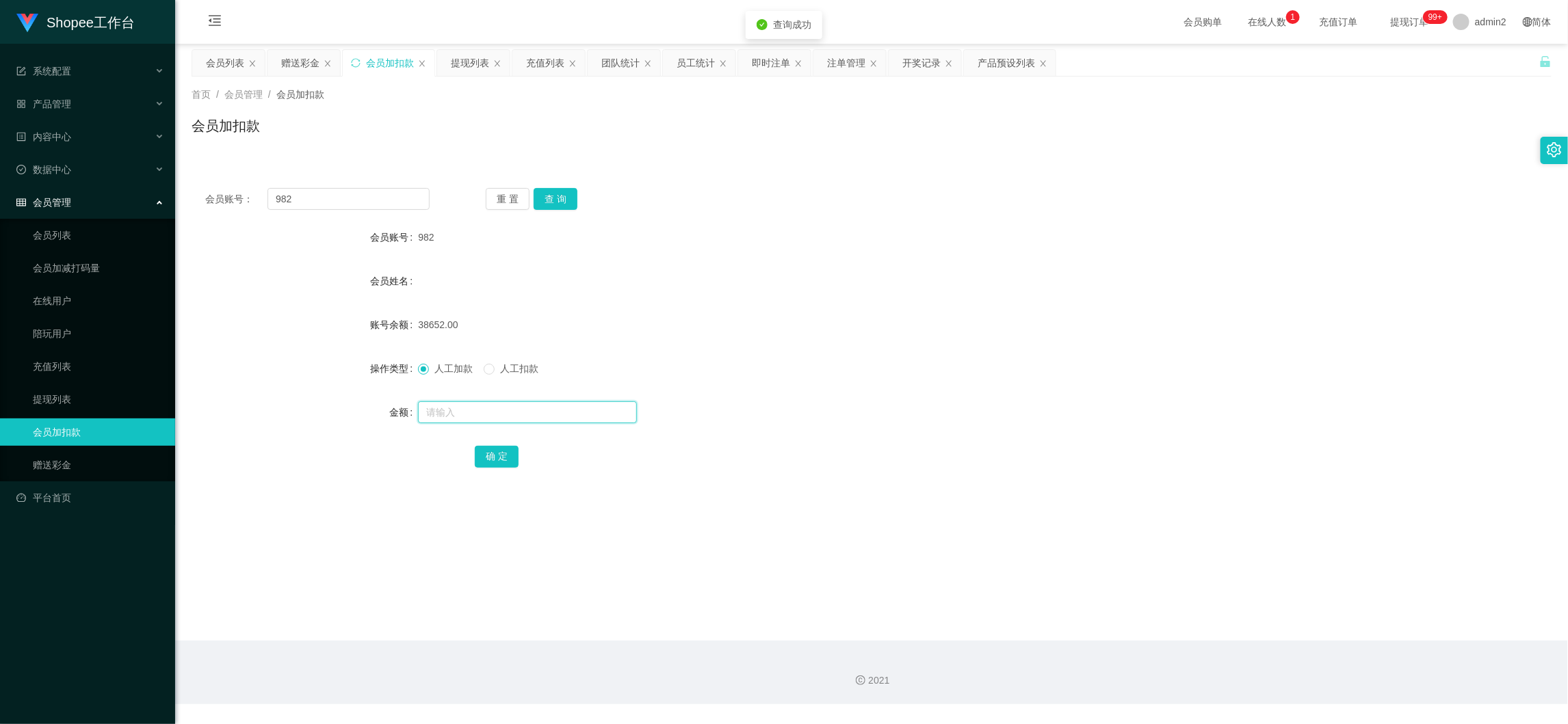
click at [556, 415] on input "text" at bounding box center [528, 413] width 219 height 22
type input "117"
click at [479, 459] on button "确 定" at bounding box center [497, 457] width 44 height 22
click at [321, 192] on input "982" at bounding box center [349, 199] width 162 height 22
drag, startPoint x: 321, startPoint y: 192, endPoint x: 343, endPoint y: 199, distance: 23.1
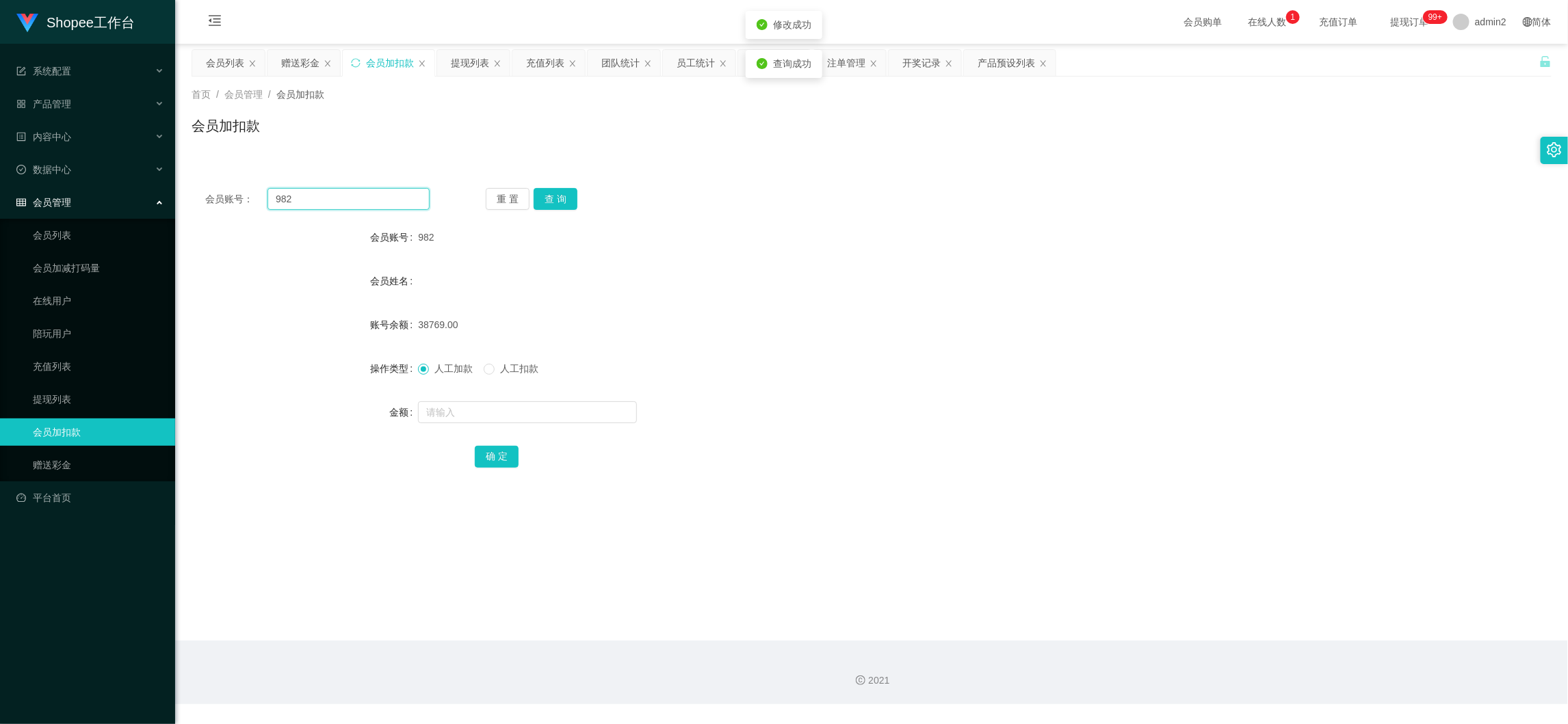
click at [324, 193] on input "982" at bounding box center [349, 199] width 162 height 22
paste input "A986"
type input "A986"
click at [561, 196] on button "查 询" at bounding box center [556, 199] width 44 height 22
click at [559, 412] on input "text" at bounding box center [528, 413] width 219 height 22
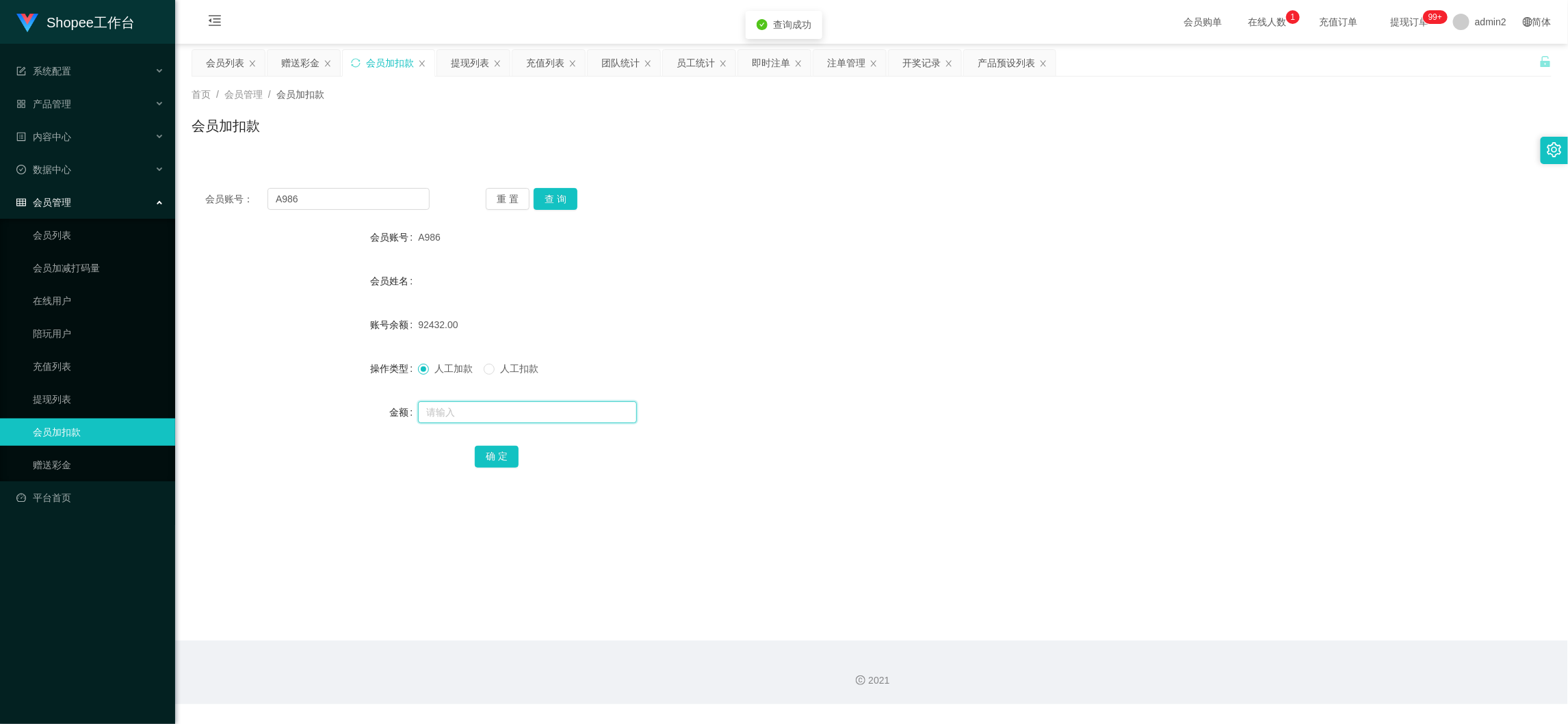
click at [559, 412] on input "text" at bounding box center [528, 413] width 219 height 22
type input "116"
click at [493, 457] on button "确 定" at bounding box center [497, 457] width 44 height 22
click at [484, 411] on input "text" at bounding box center [528, 413] width 219 height 22
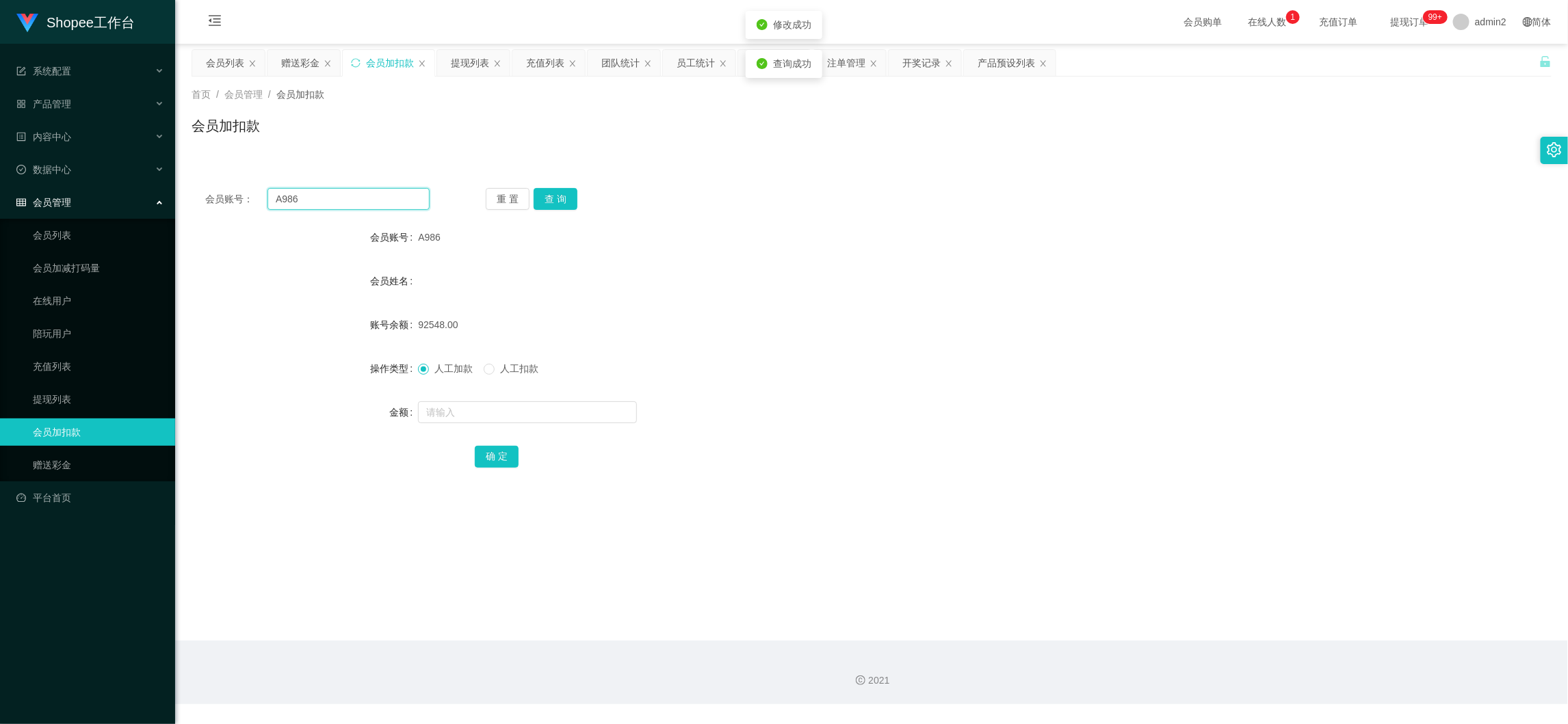
click at [376, 198] on input "A986" at bounding box center [349, 199] width 162 height 22
drag, startPoint x: 376, startPoint y: 198, endPoint x: 474, endPoint y: 205, distance: 98.2
click at [381, 202] on input "A986" at bounding box center [349, 199] width 162 height 22
paste input "1"
type input "A981"
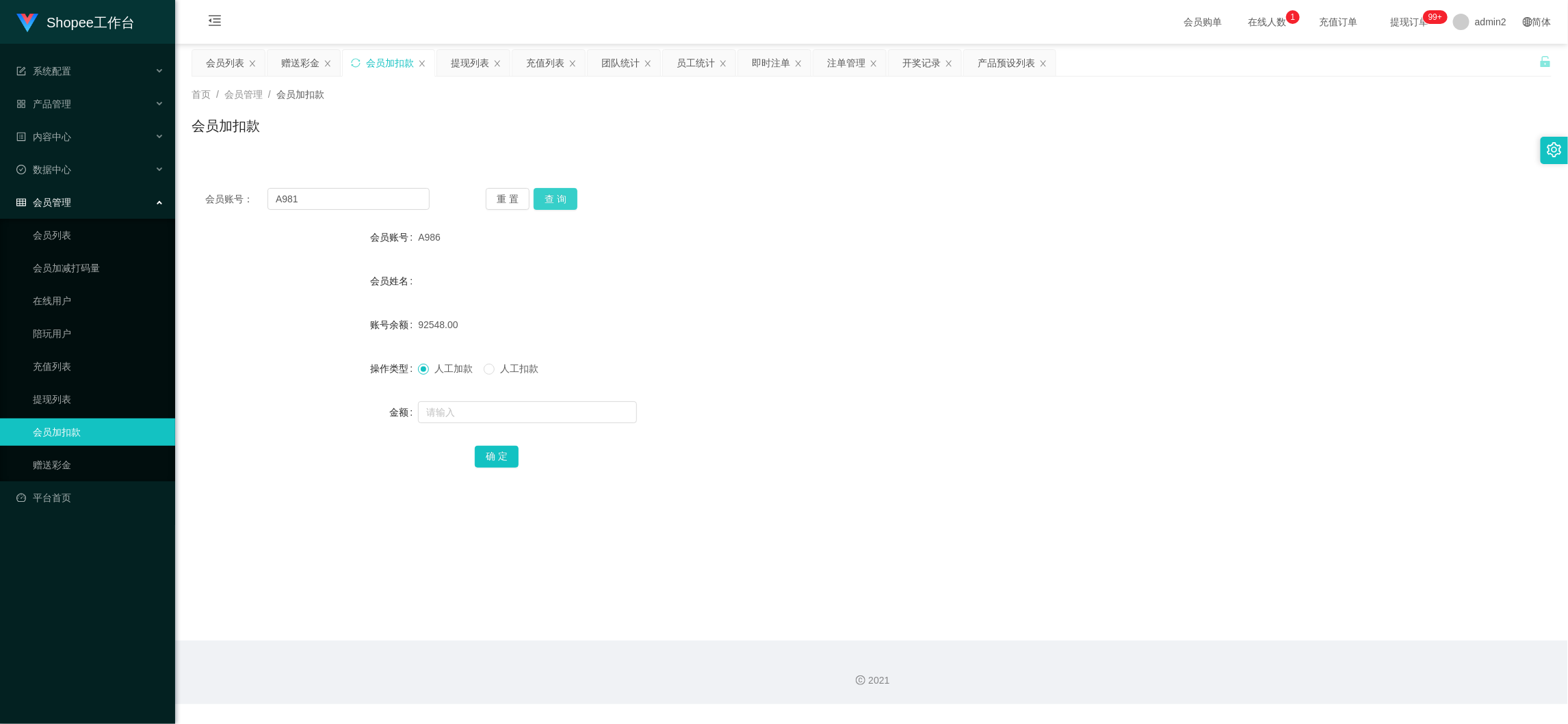
drag, startPoint x: 550, startPoint y: 195, endPoint x: 556, endPoint y: 219, distance: 24.7
click at [552, 195] on button "查 询" at bounding box center [556, 199] width 44 height 22
click at [567, 409] on input "text" at bounding box center [528, 413] width 219 height 22
type input "116"
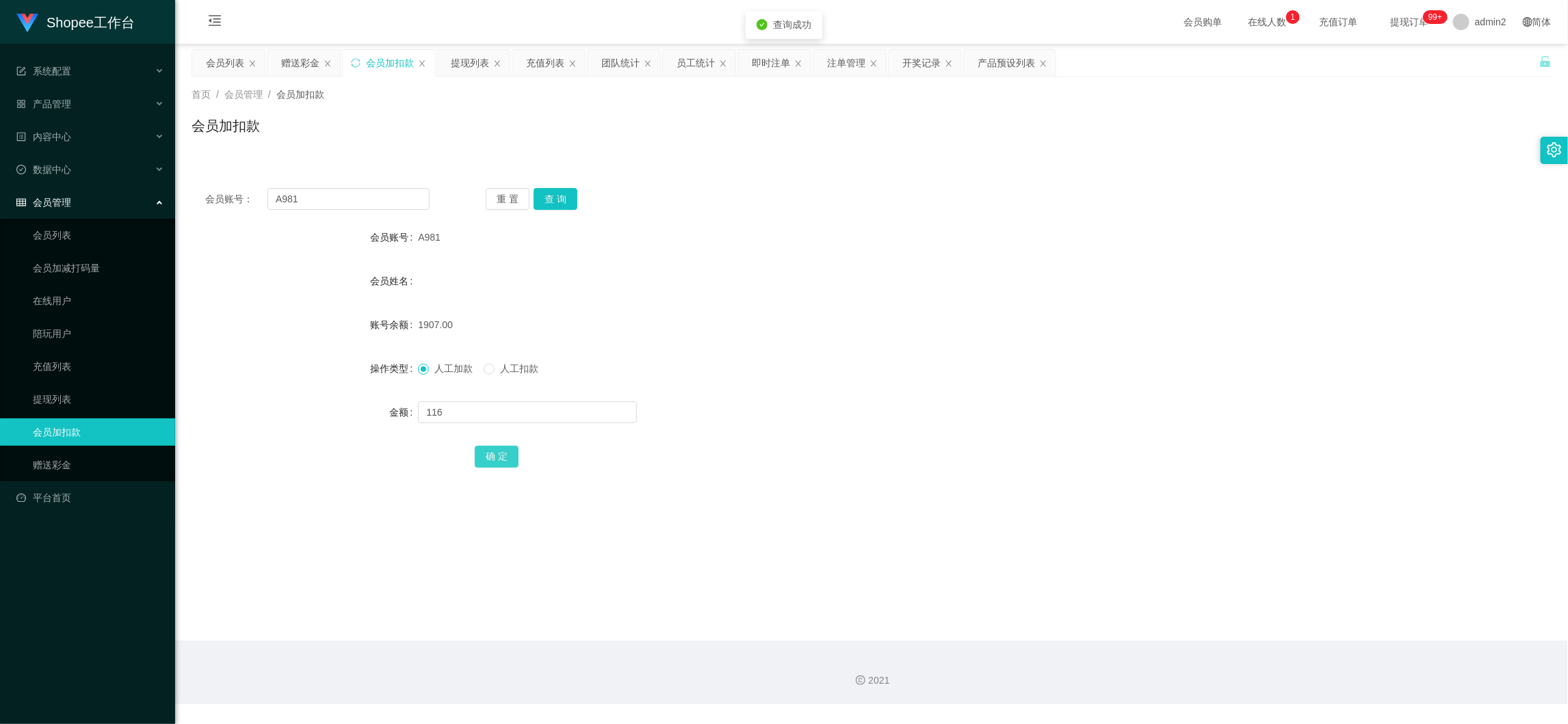
drag, startPoint x: 496, startPoint y: 461, endPoint x: 556, endPoint y: 428, distance: 68.5
click at [496, 461] on button "确 定" at bounding box center [497, 457] width 44 height 22
click at [1045, 274] on div "会员姓名" at bounding box center [871, 281] width 1360 height 28
